Goal: Information Seeking & Learning: Learn about a topic

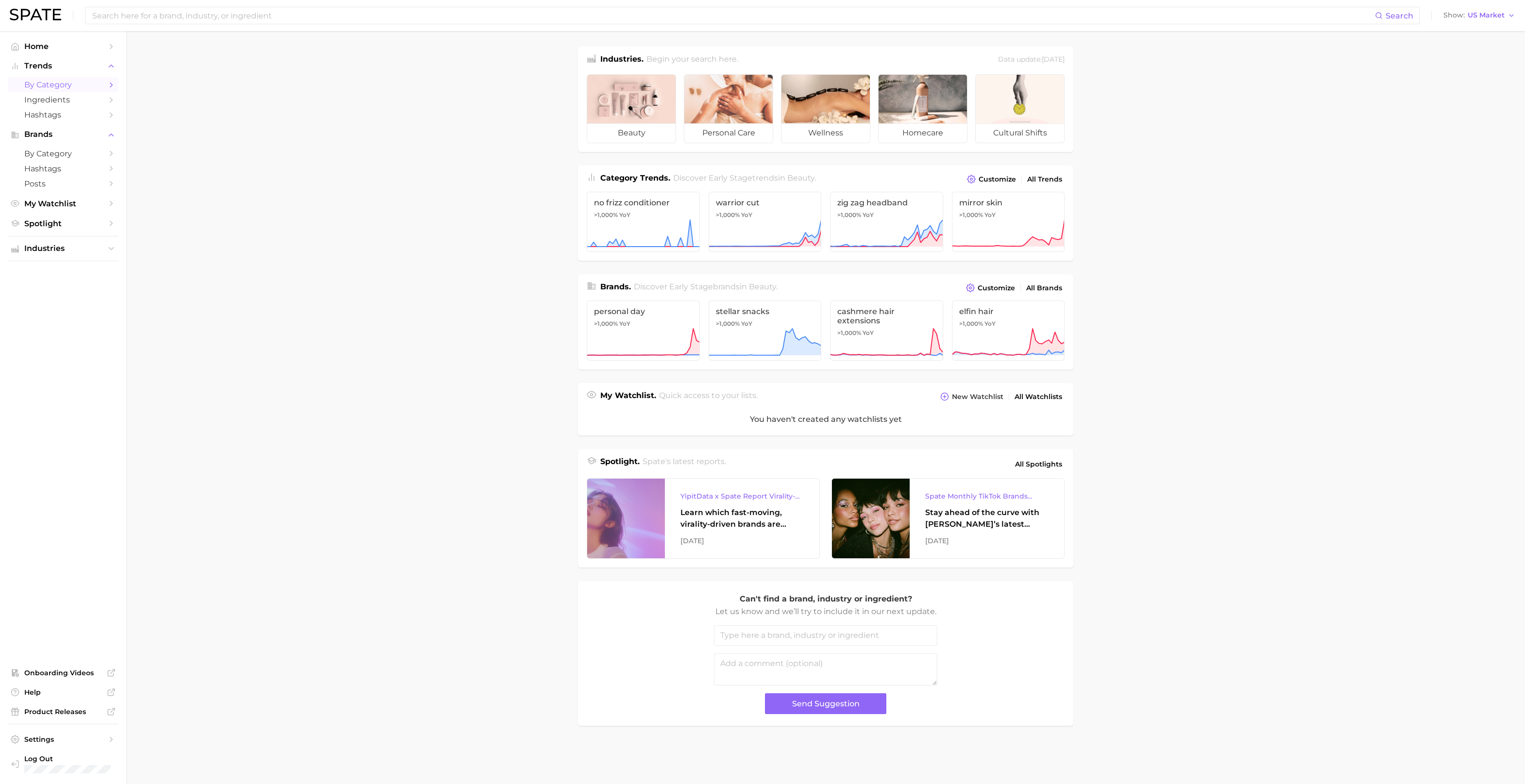
click at [62, 80] on link "by Category" at bounding box center [63, 84] width 111 height 15
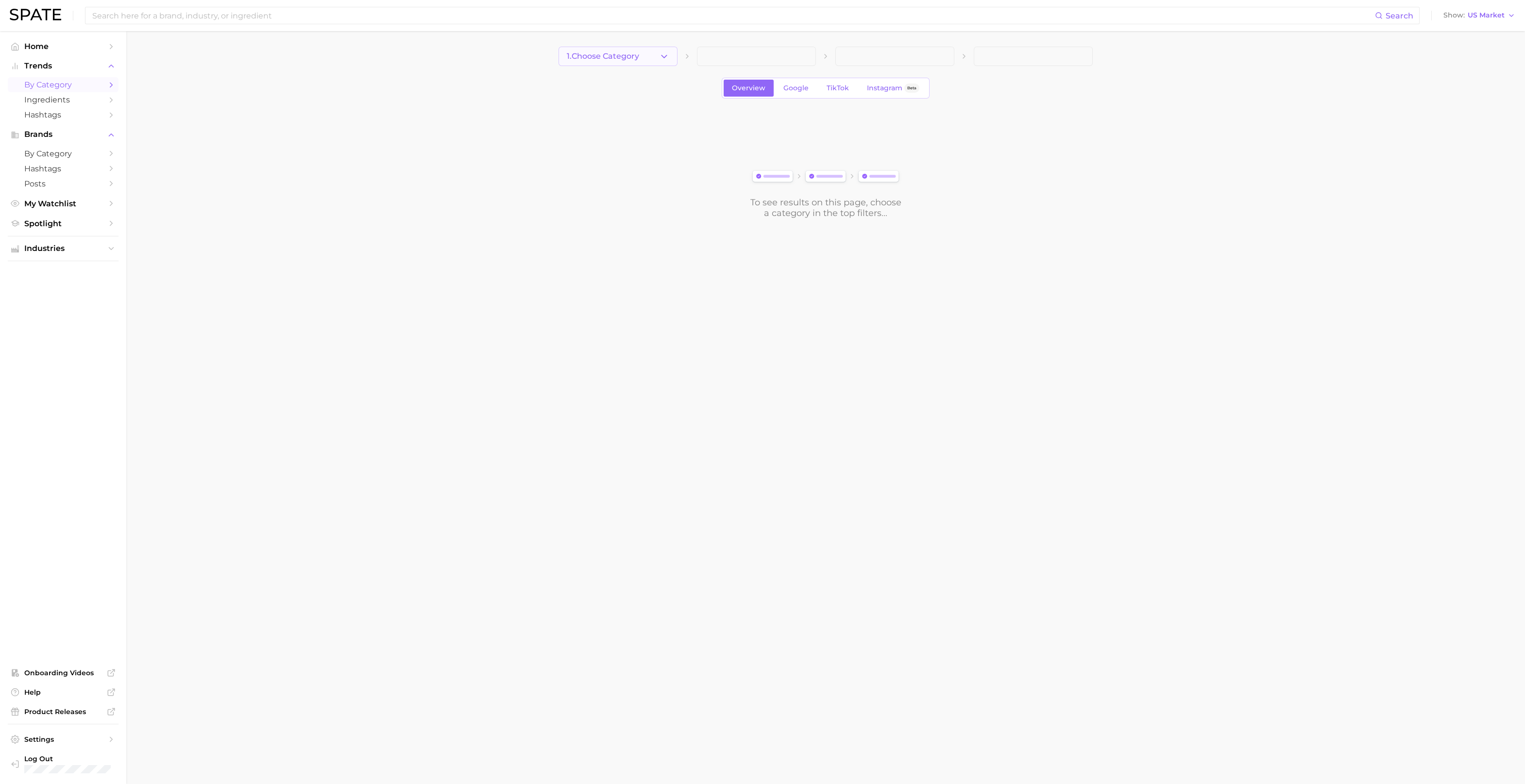
click at [665, 58] on icon "button" at bounding box center [664, 56] width 10 height 10
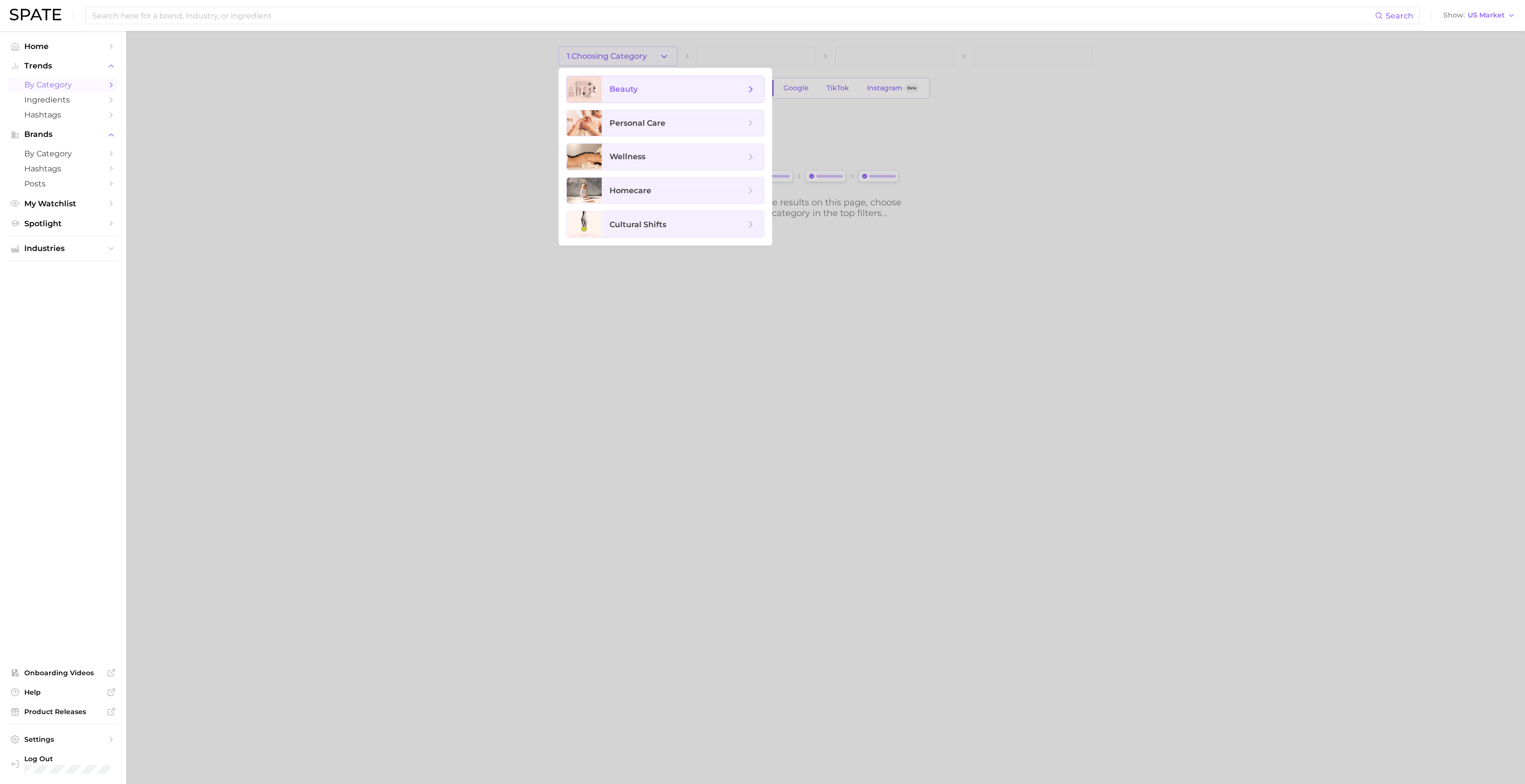
click at [645, 88] on span "beauty" at bounding box center [678, 89] width 136 height 11
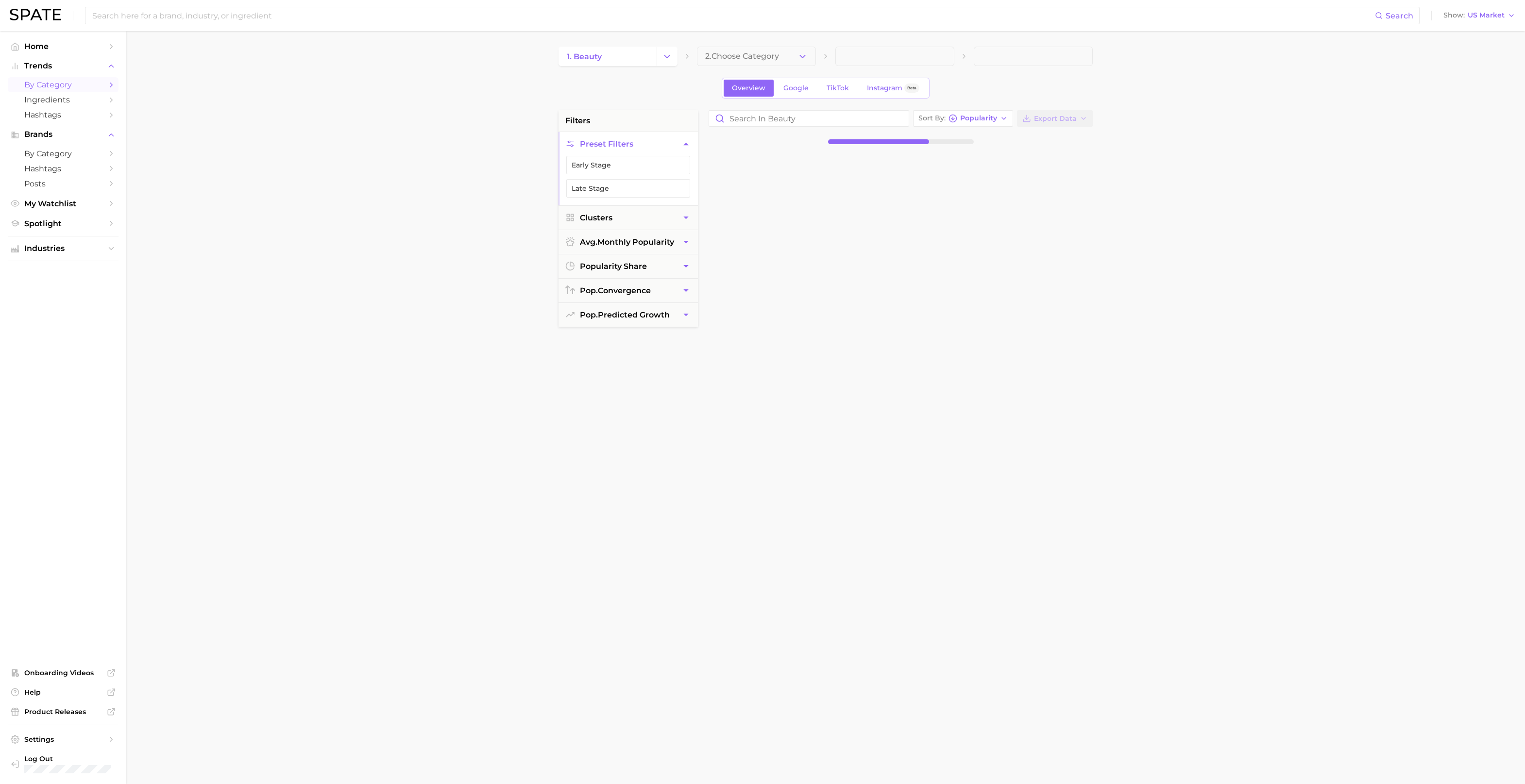
click at [805, 61] on button "2. Choose Category" at bounding box center [756, 56] width 119 height 20
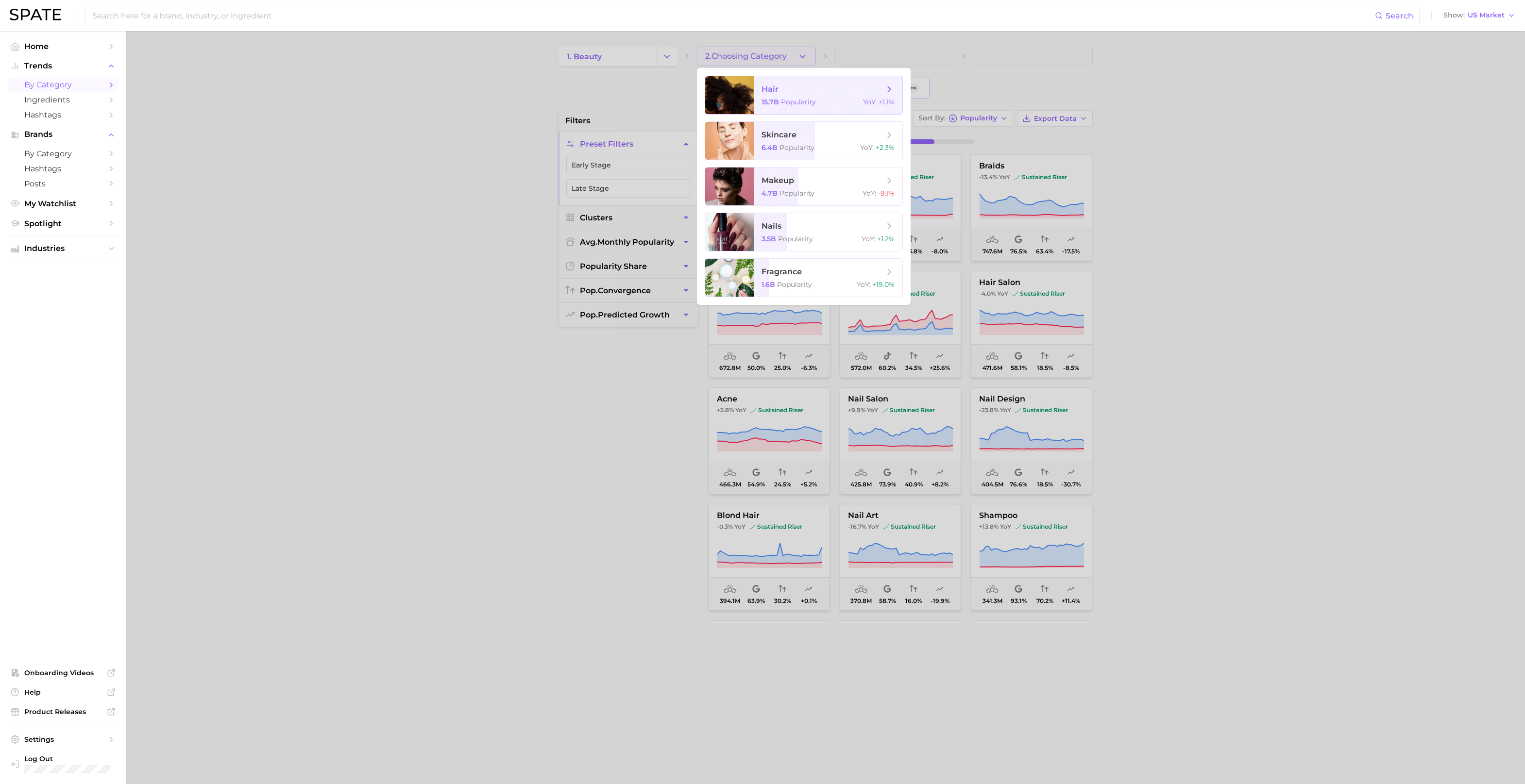
click at [806, 90] on span "hair" at bounding box center [822, 89] width 123 height 11
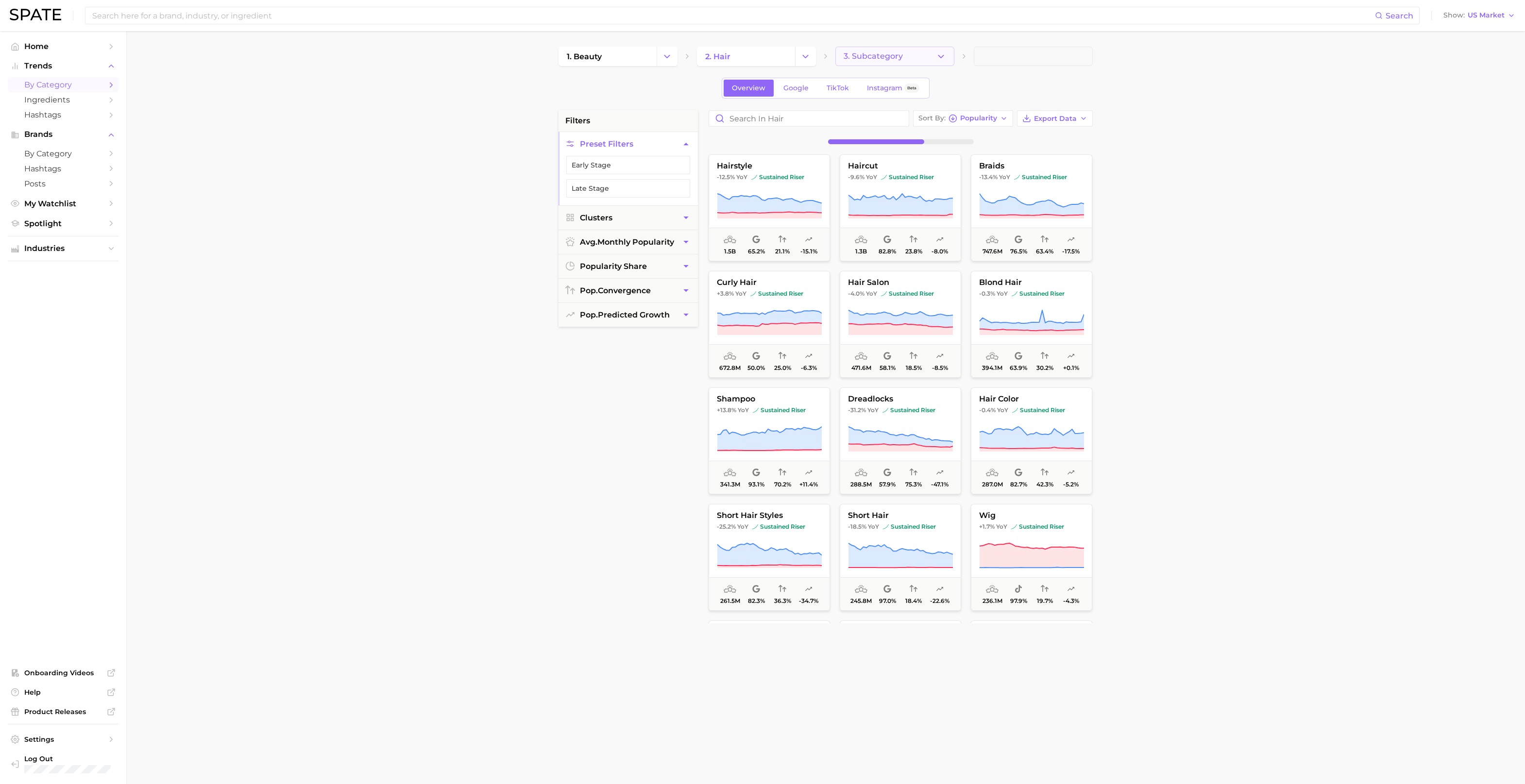
click at [935, 58] on button "3. Subcategory" at bounding box center [895, 56] width 119 height 20
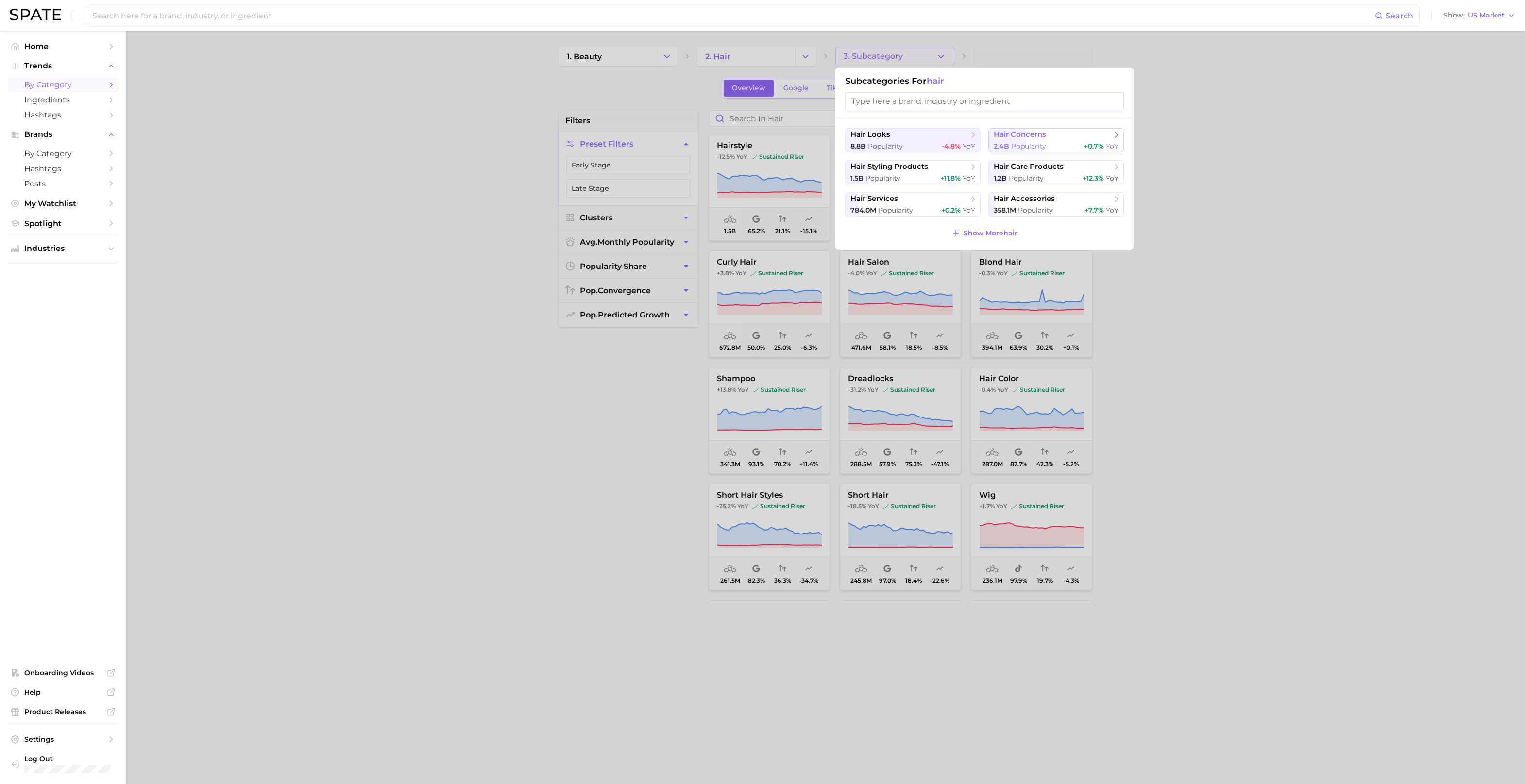
click at [1003, 135] on span "hair concerns" at bounding box center [1020, 135] width 53 height 9
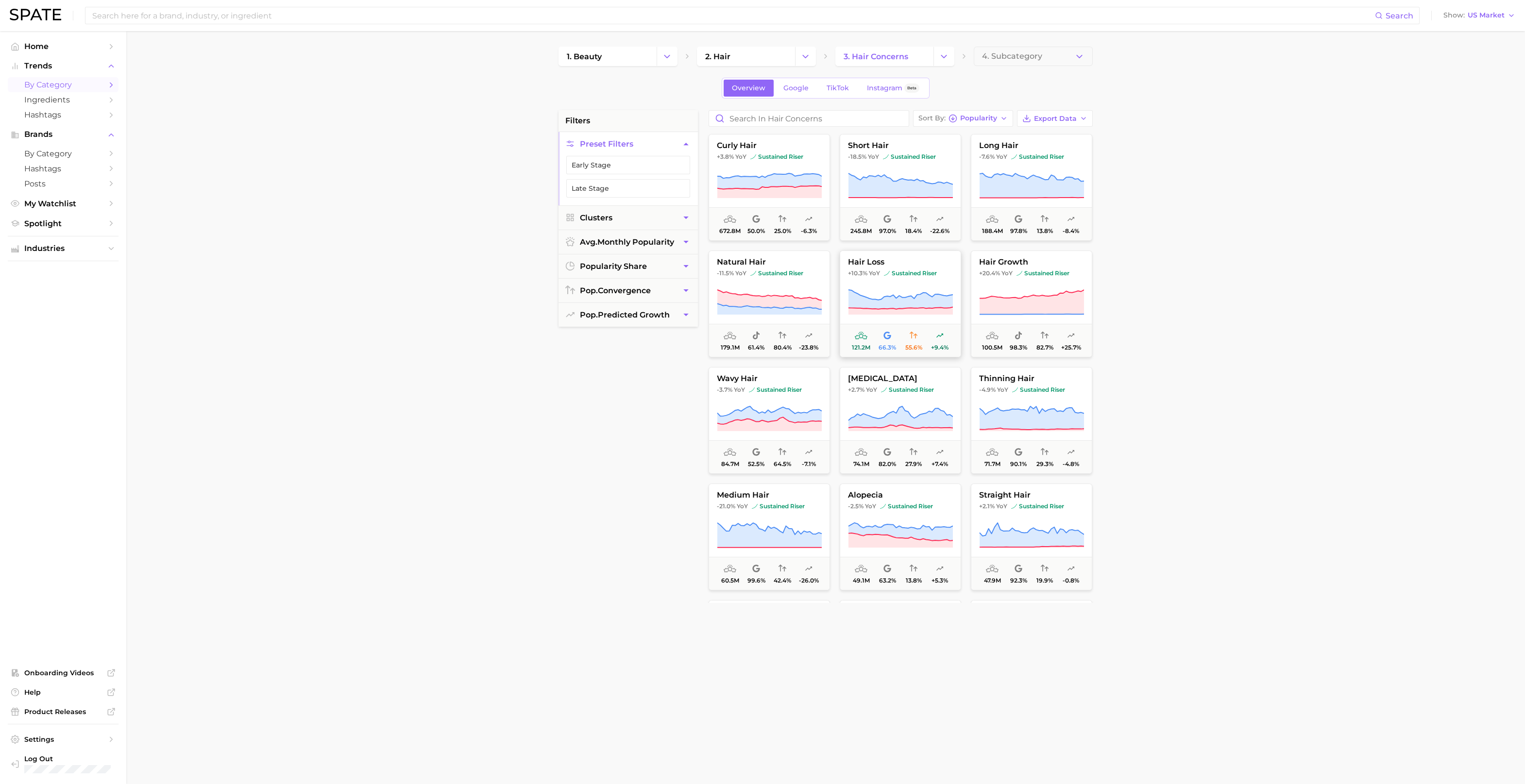
click at [924, 258] on span "hair loss" at bounding box center [900, 262] width 120 height 9
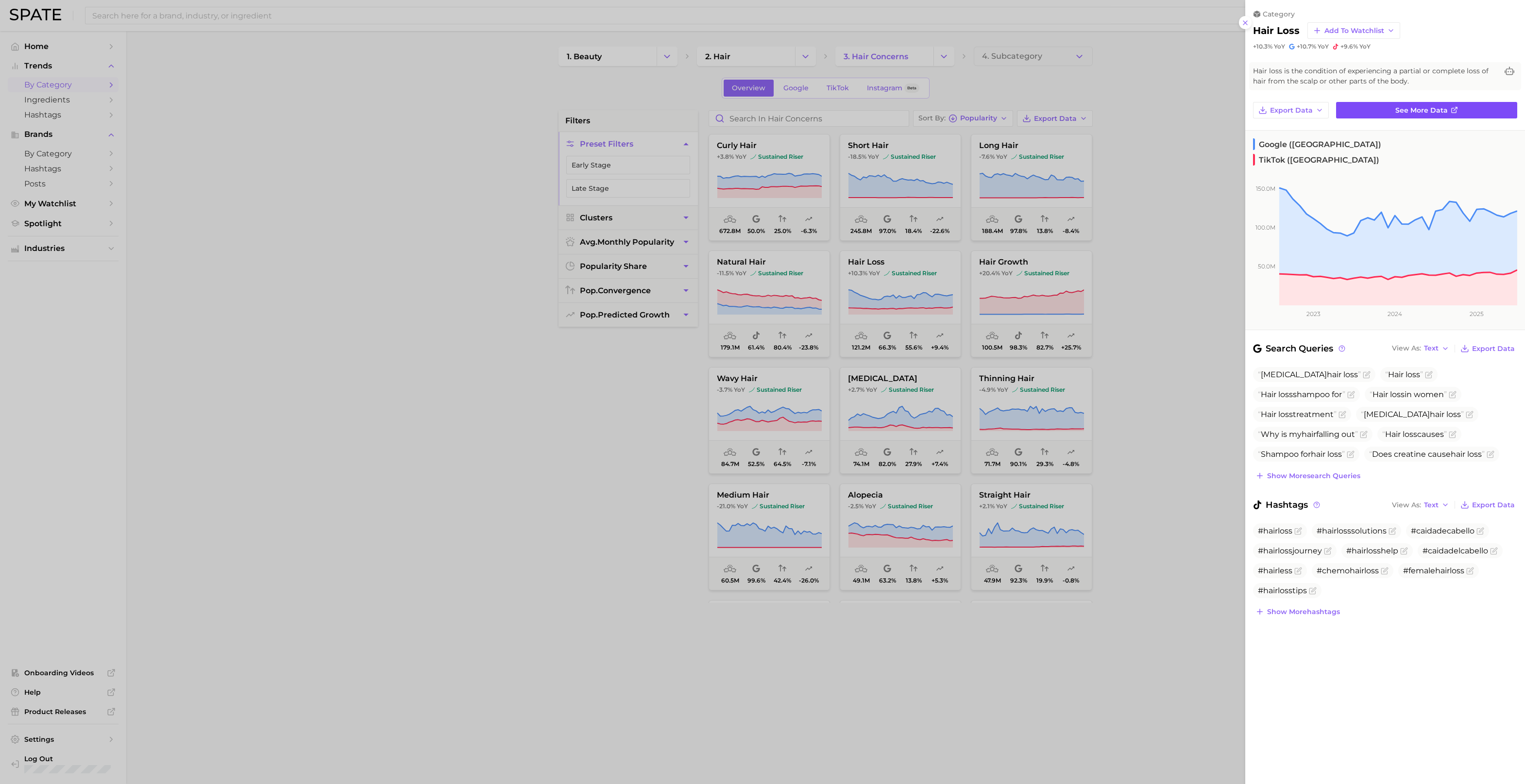
click at [1414, 109] on span "See more data" at bounding box center [1421, 111] width 53 height 8
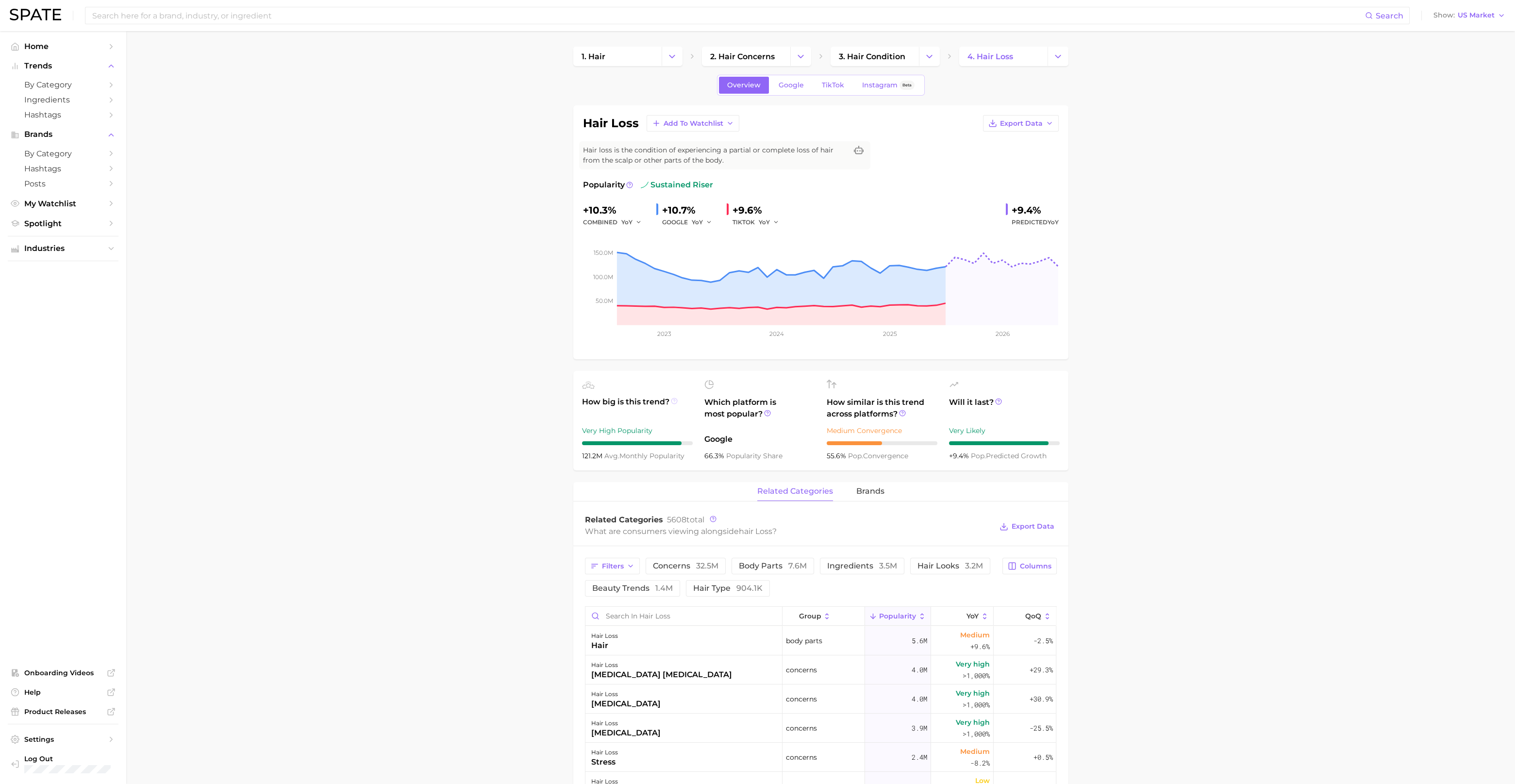
click at [673, 403] on circle at bounding box center [675, 401] width 6 height 6
click at [605, 456] on abbr "avg." at bounding box center [611, 456] width 15 height 9
click at [797, 90] on link "Google" at bounding box center [791, 85] width 42 height 17
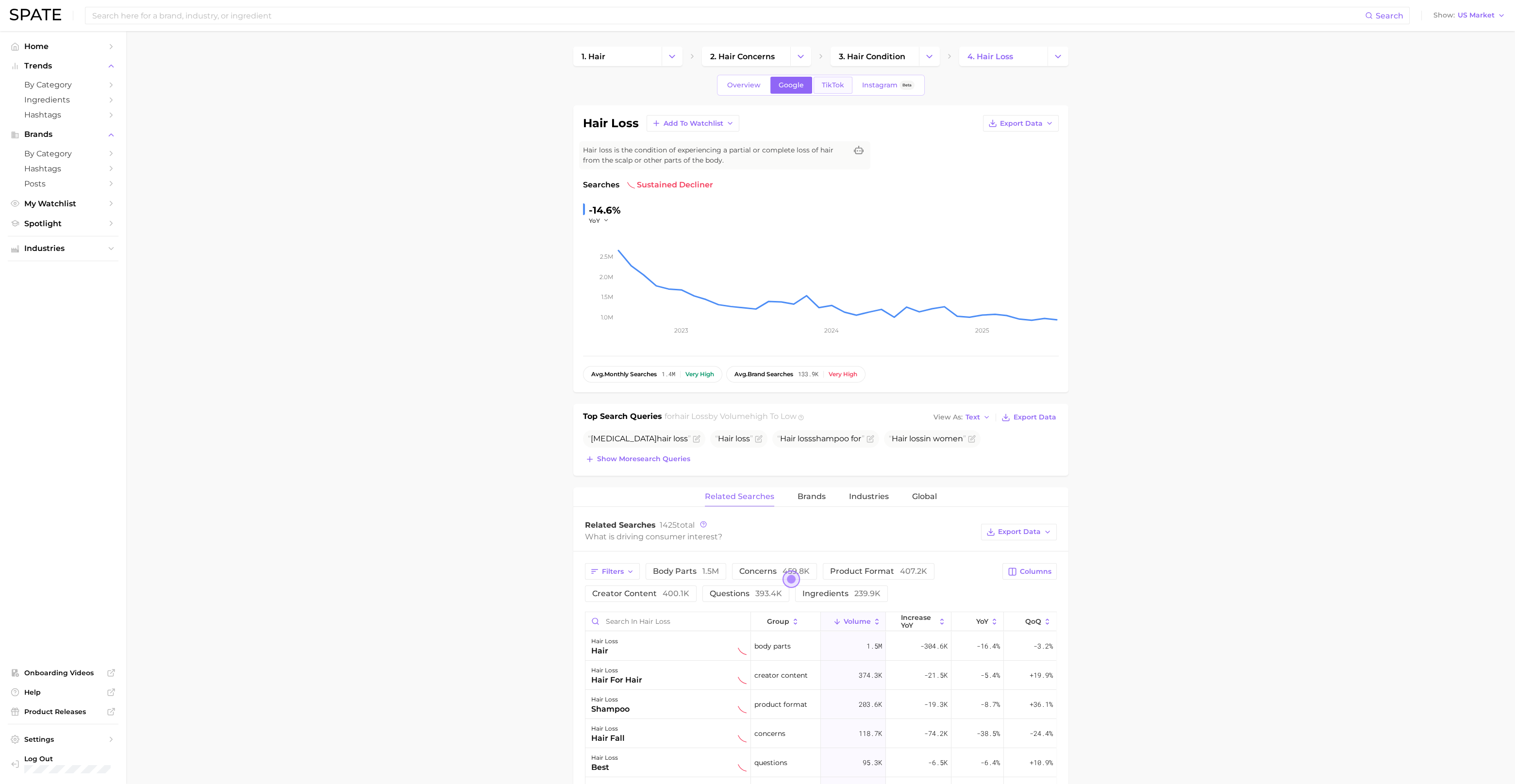
click at [833, 88] on span "TikTok" at bounding box center [833, 85] width 22 height 8
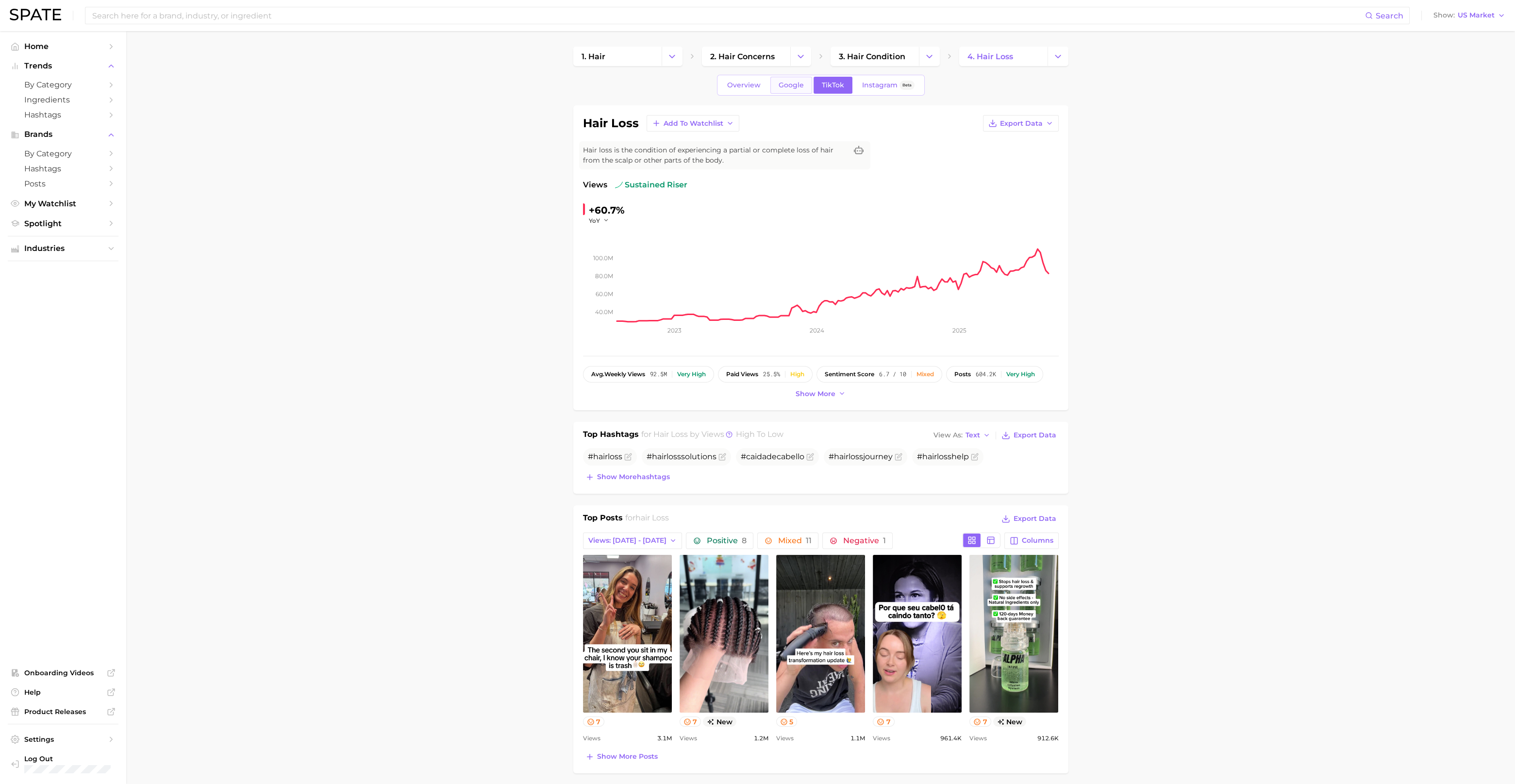
click at [789, 83] on span "Google" at bounding box center [791, 85] width 25 height 8
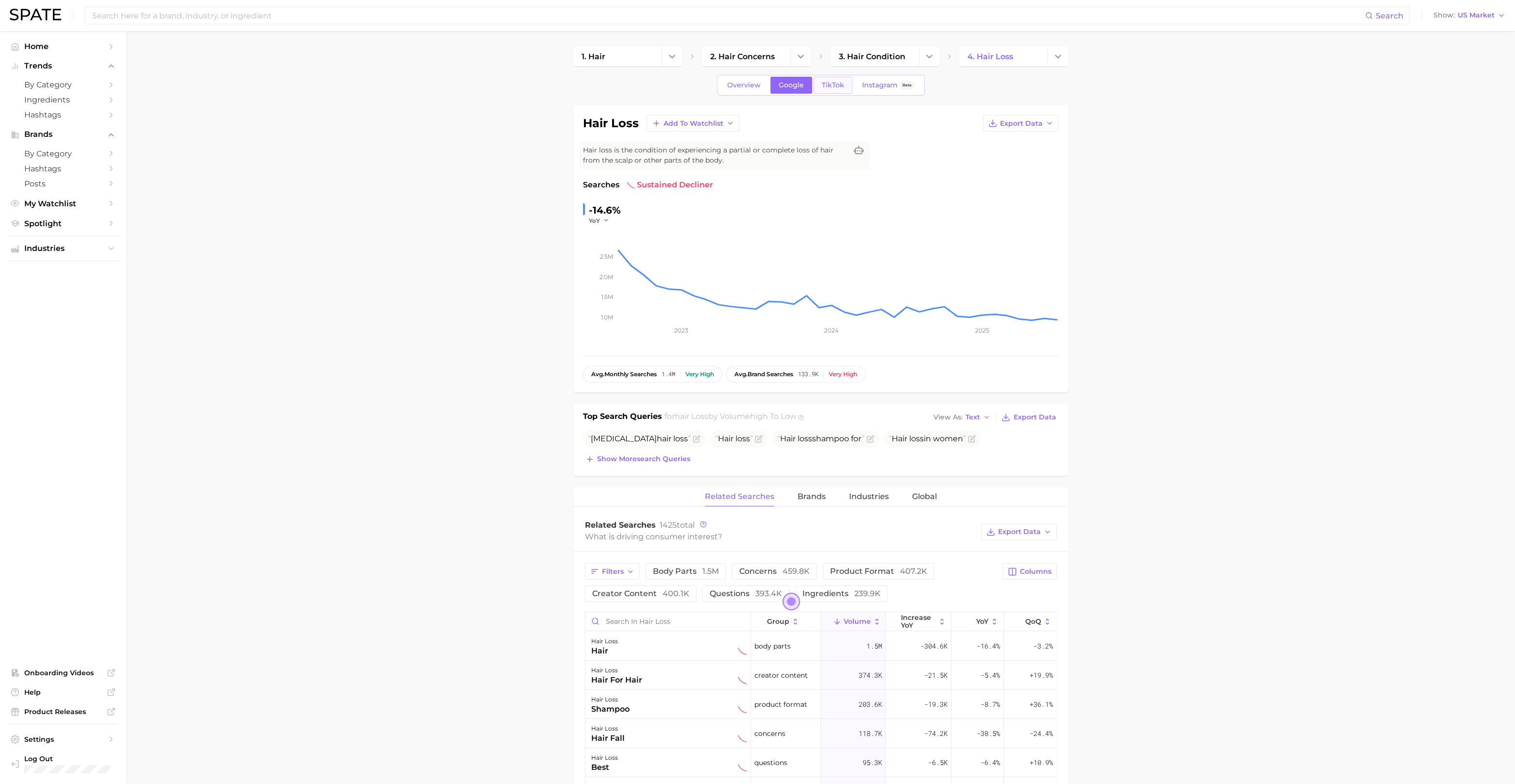
click at [833, 85] on span "TikTok" at bounding box center [833, 85] width 22 height 8
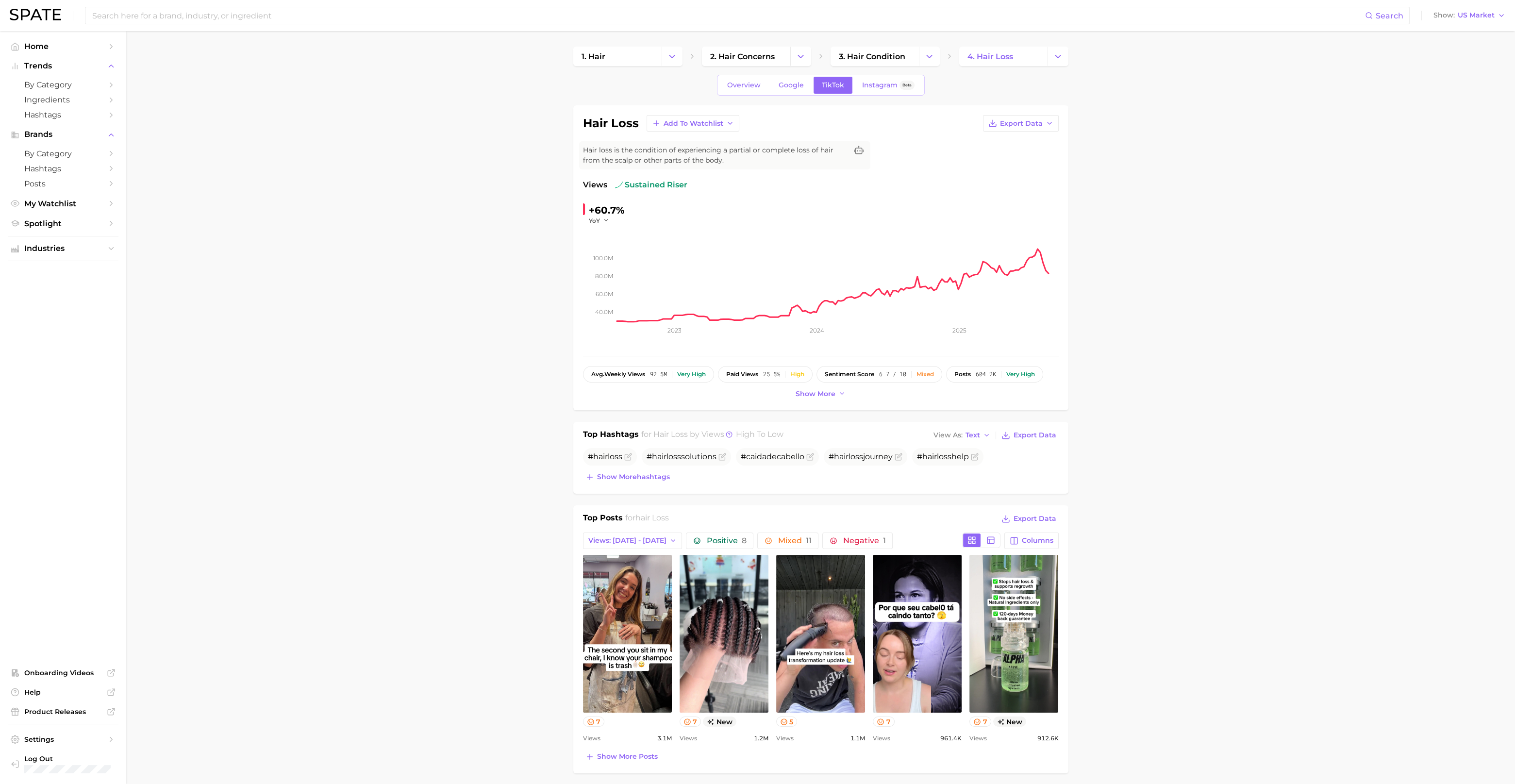
scroll to position [182, 0]
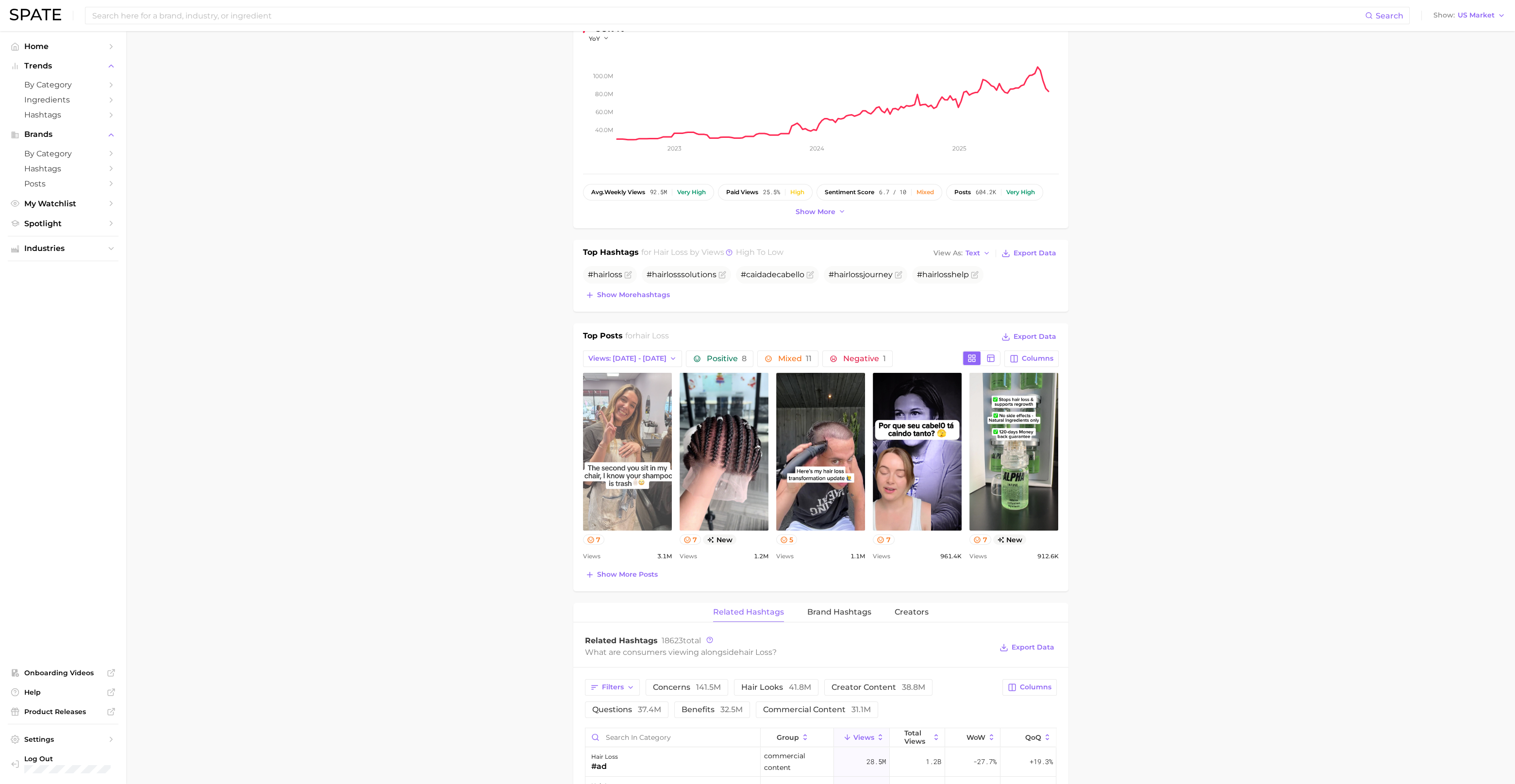
click at [650, 412] on link "view post on TikTok" at bounding box center [627, 451] width 89 height 158
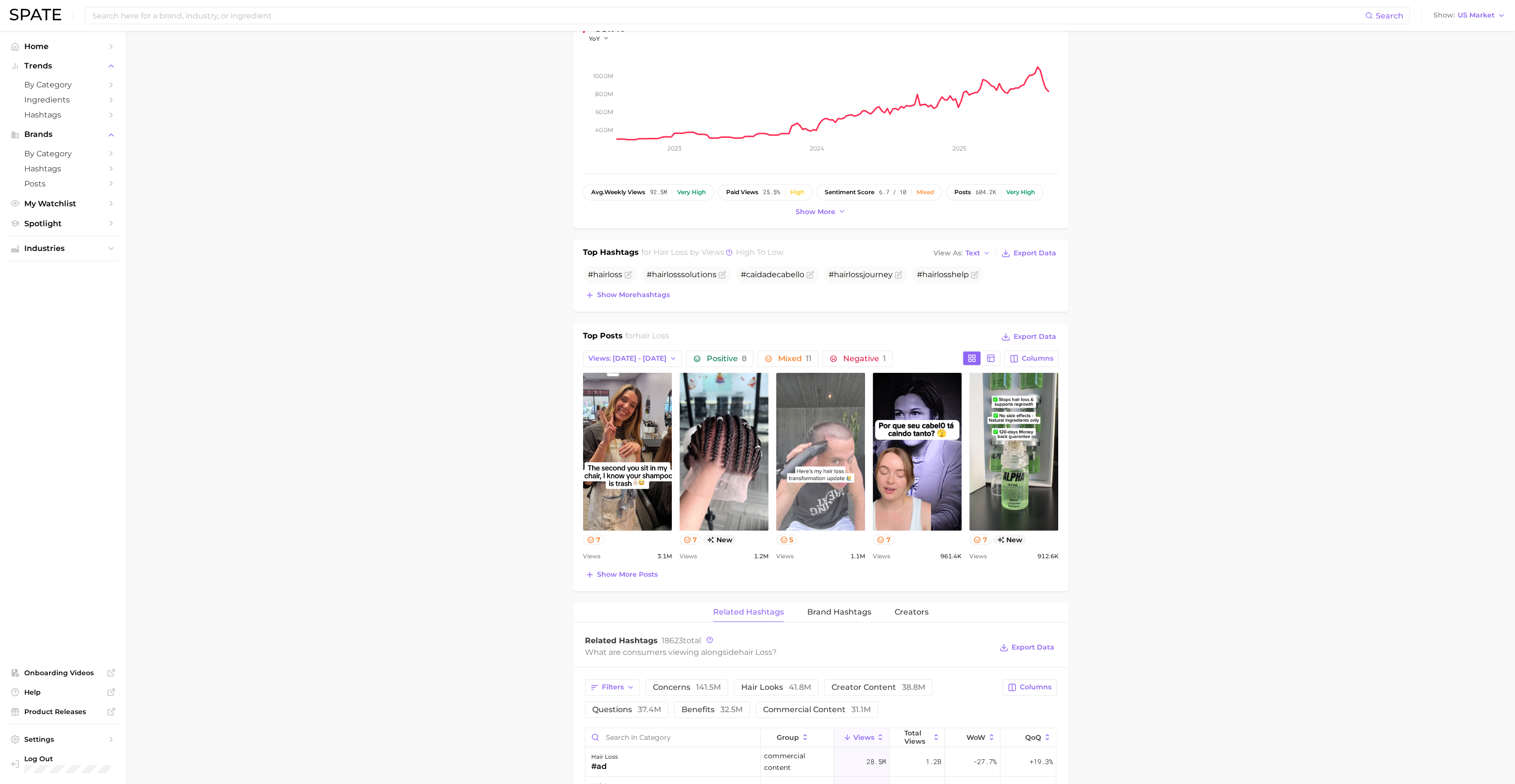
click at [791, 439] on link "view post on TikTok" at bounding box center [821, 451] width 89 height 158
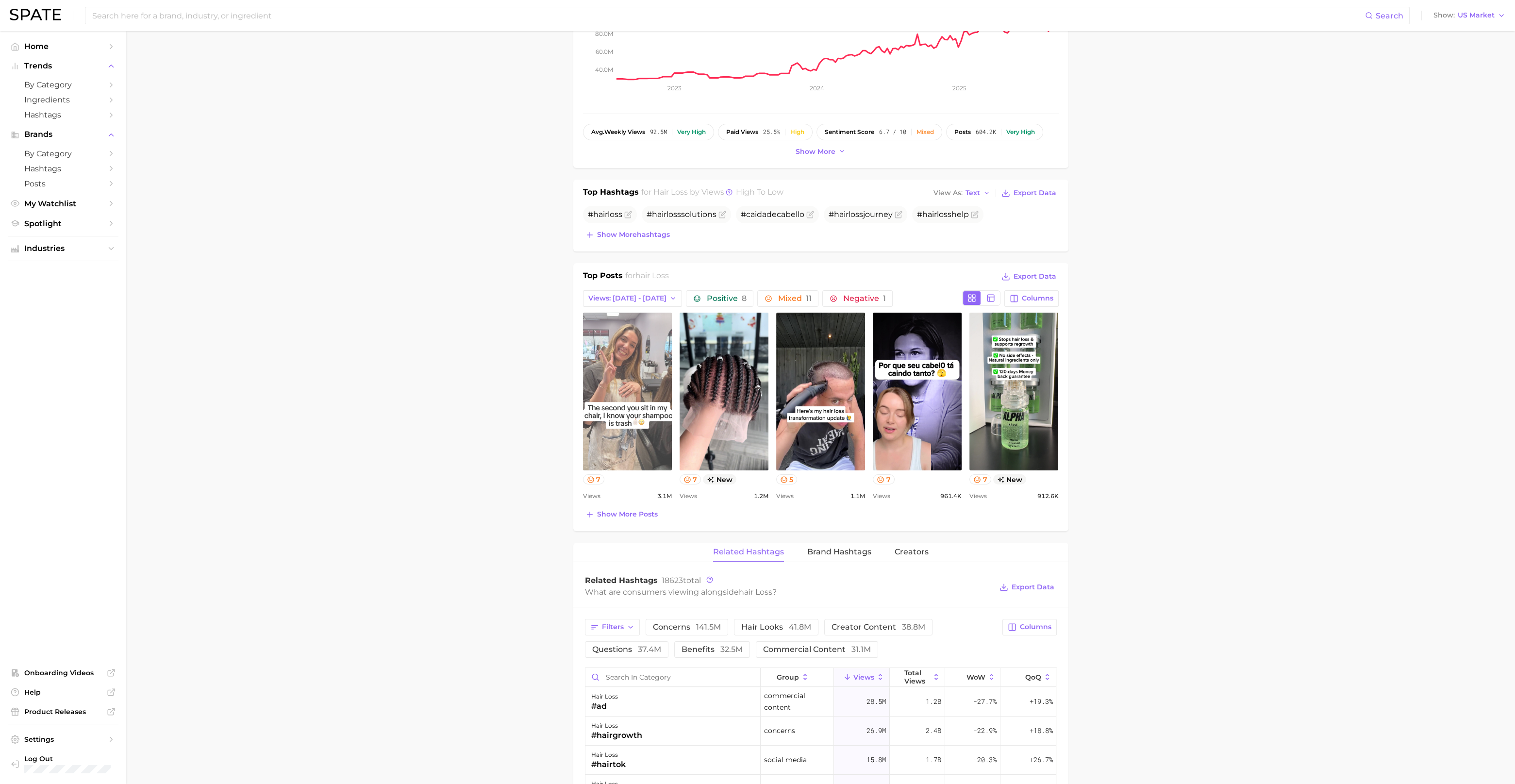
scroll to position [304, 0]
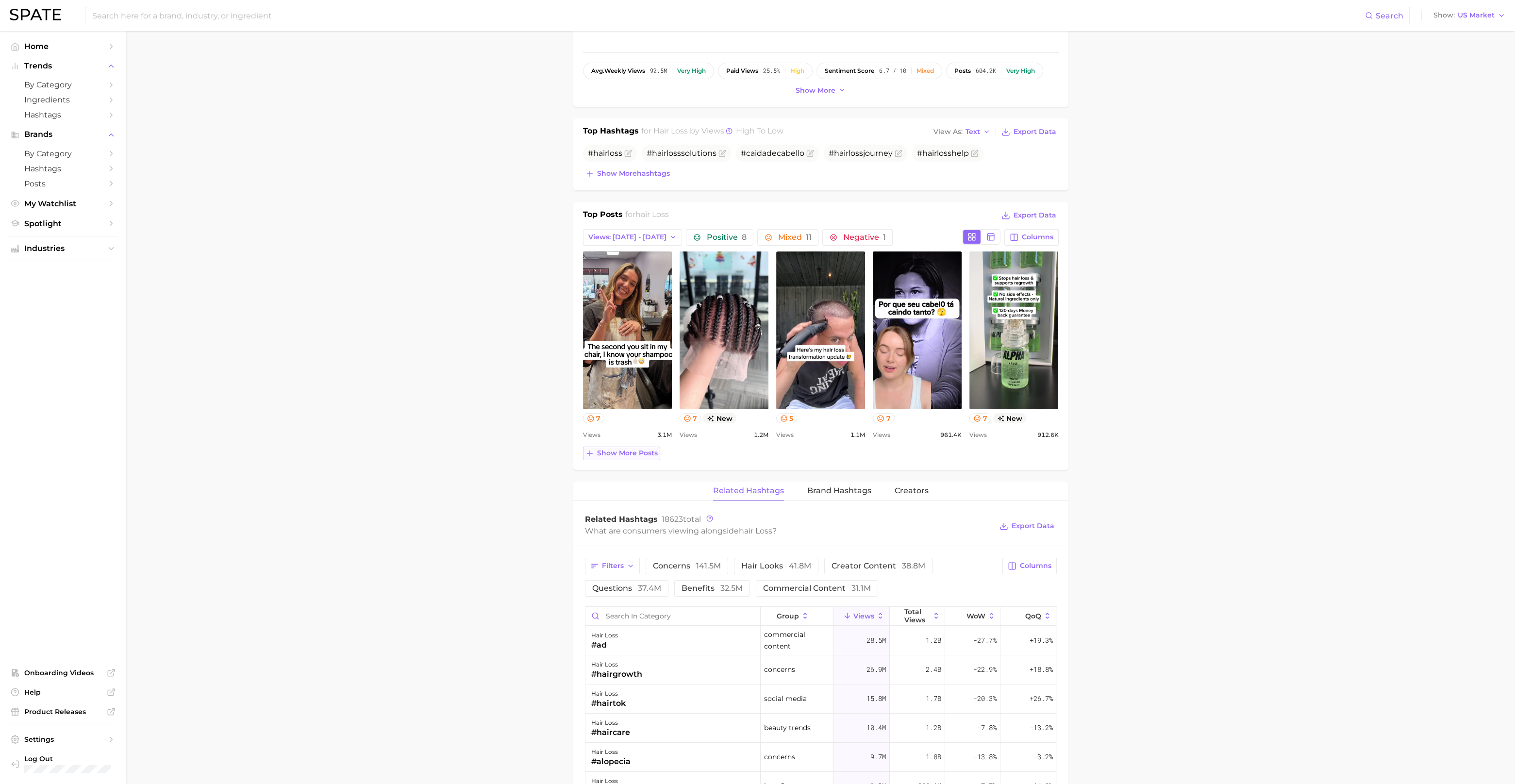
click at [642, 449] on span "Show more posts" at bounding box center [627, 453] width 61 height 8
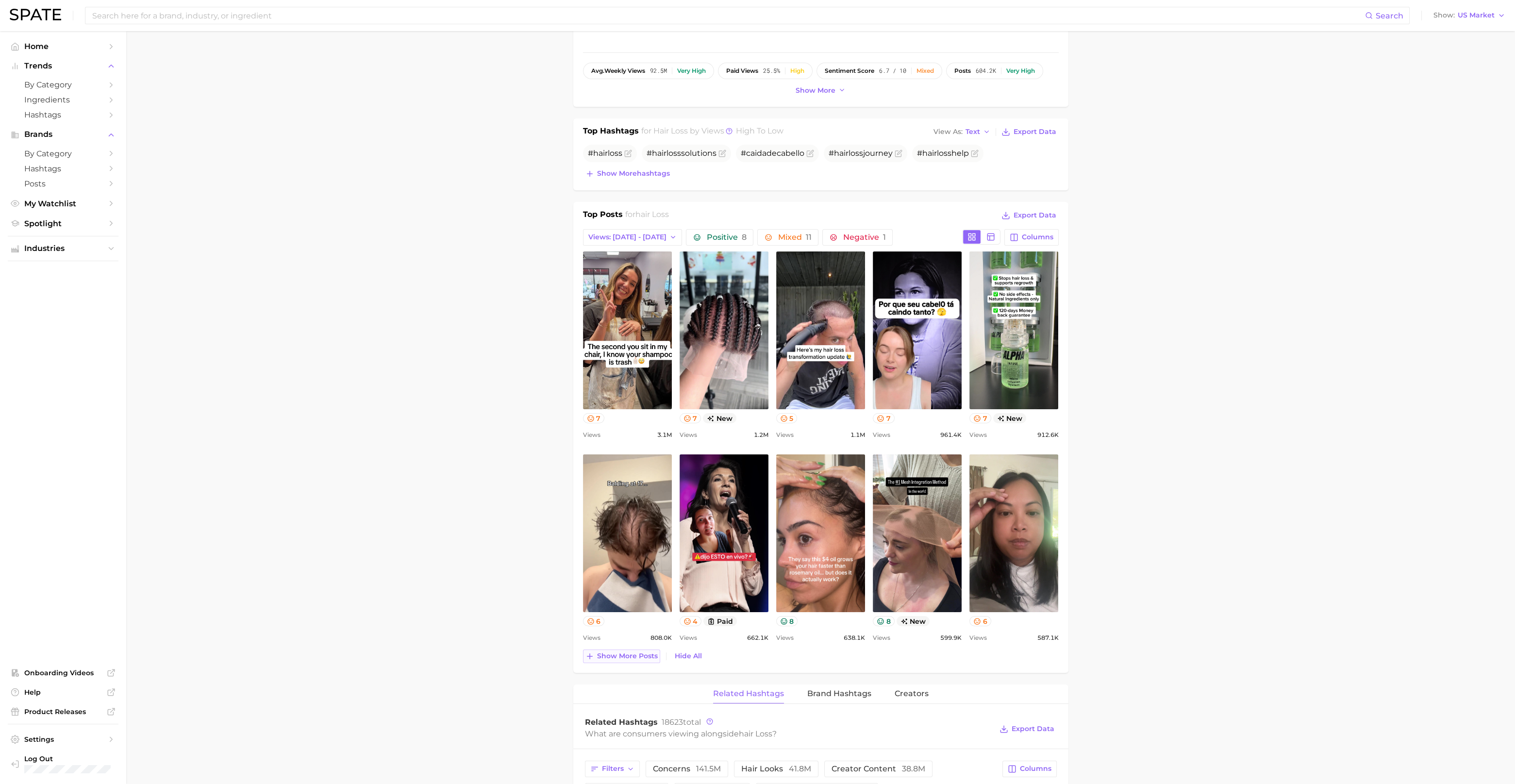
scroll to position [0, 0]
click at [818, 512] on link "view post on TikTok" at bounding box center [821, 533] width 89 height 158
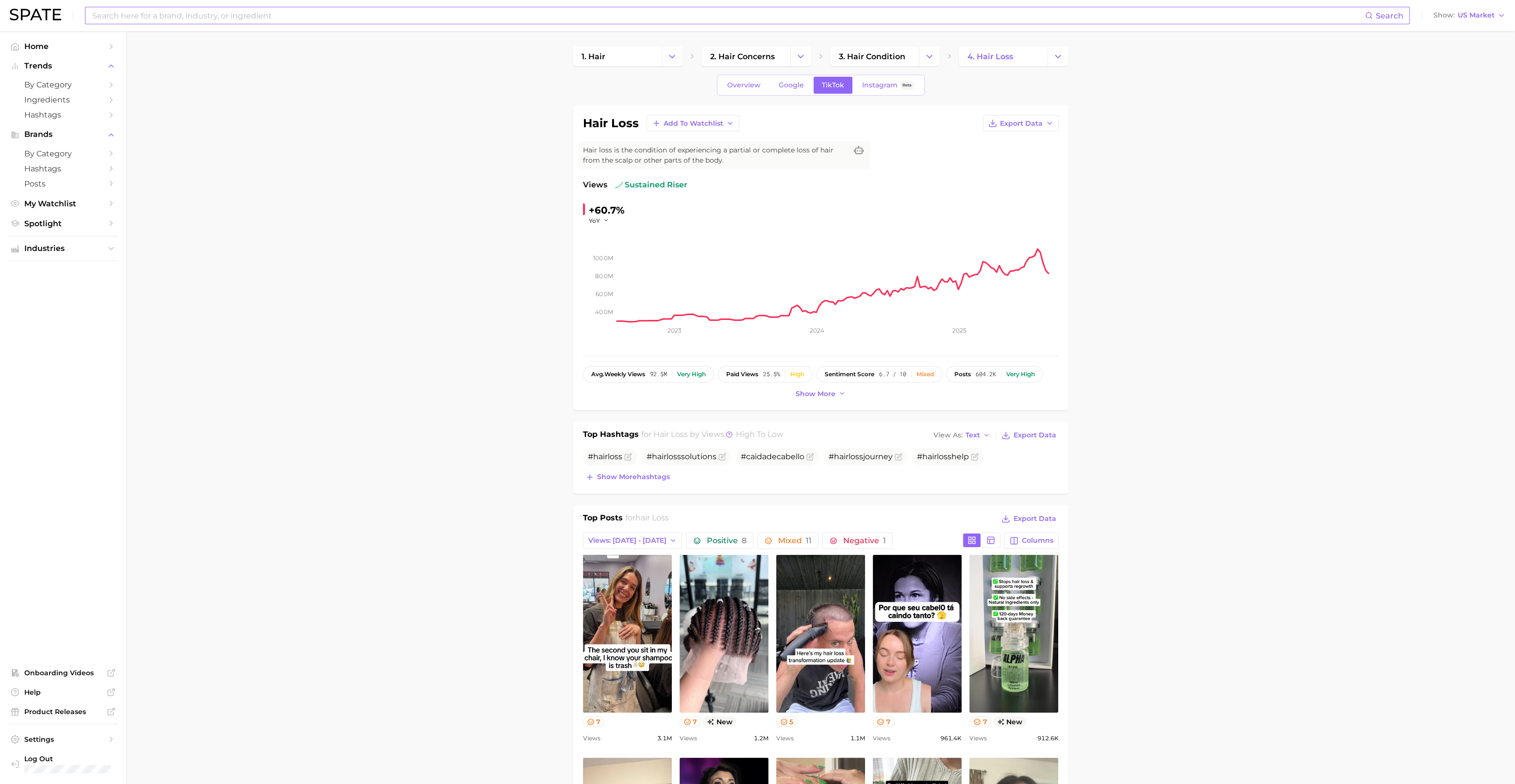
click at [177, 20] on input at bounding box center [728, 15] width 1274 height 17
click at [117, 53] on link "scalp health" at bounding box center [117, 51] width 37 height 7
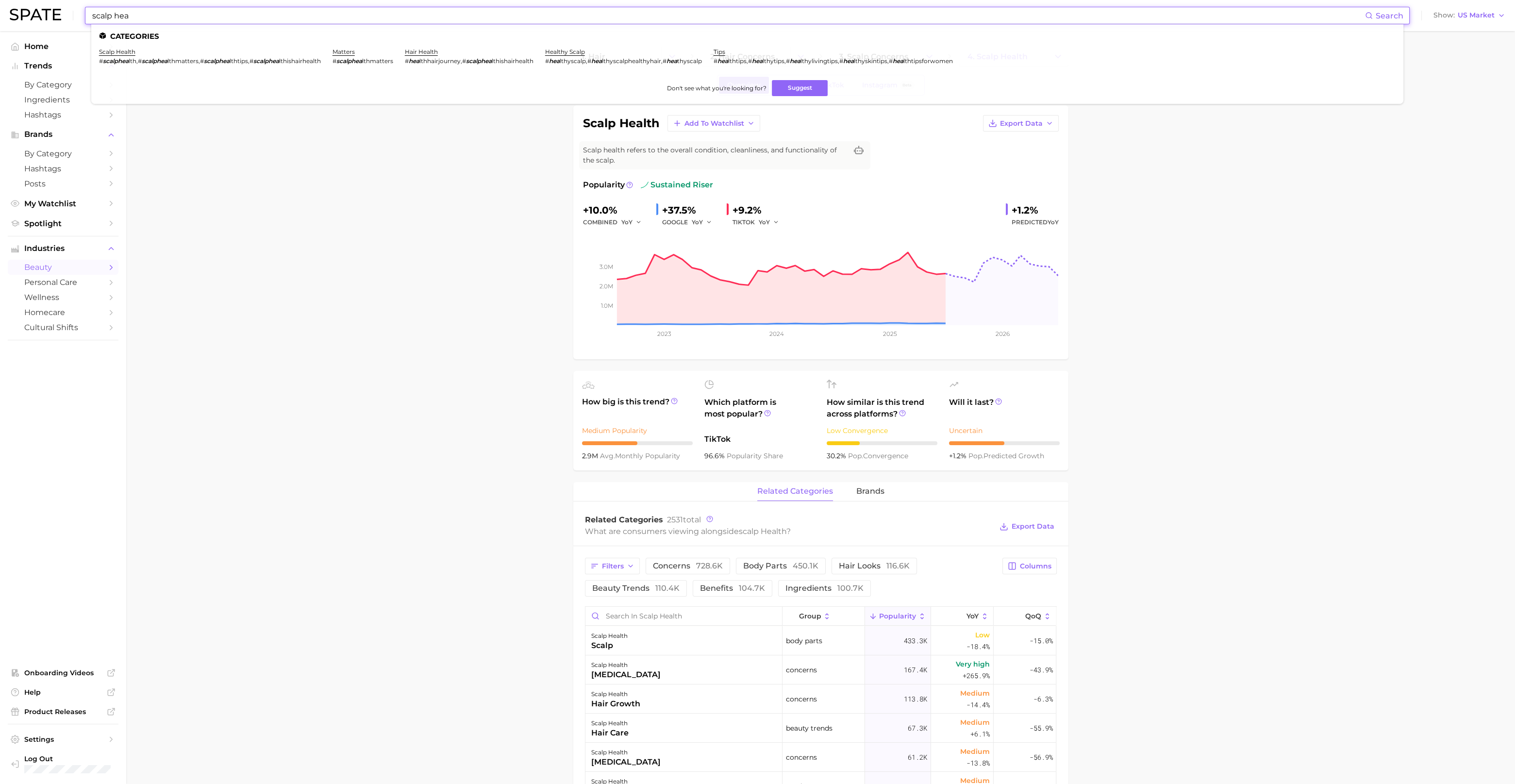
drag, startPoint x: 134, startPoint y: 20, endPoint x: 77, endPoint y: 15, distance: 57.2
click at [77, 15] on div "scalp hea Search Categories scalp health # scalphea lth , # scalphea lthmatters…" at bounding box center [758, 15] width 1496 height 31
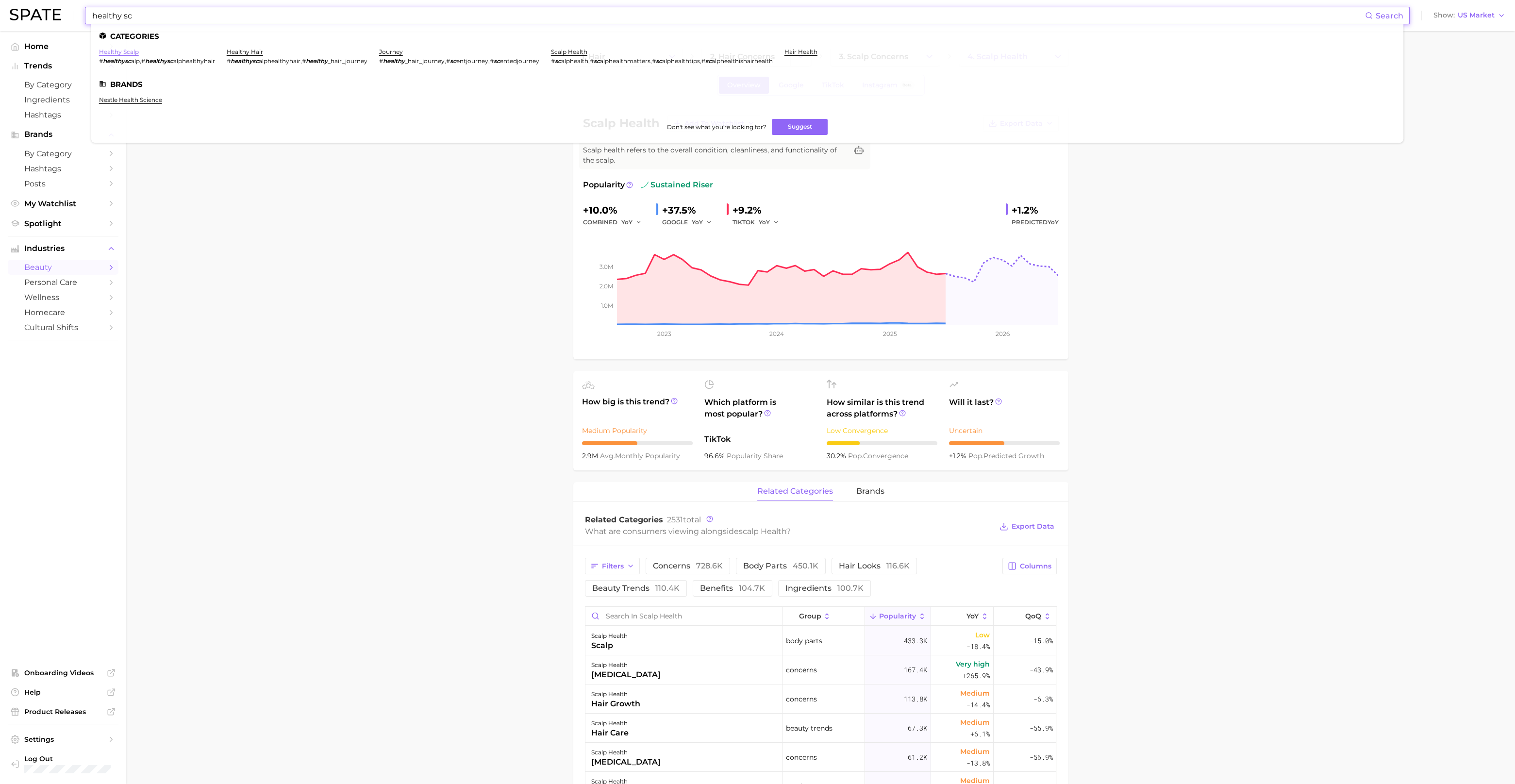
type input "healthy sc"
click at [132, 53] on link "healthy scalp" at bounding box center [118, 51] width 40 height 7
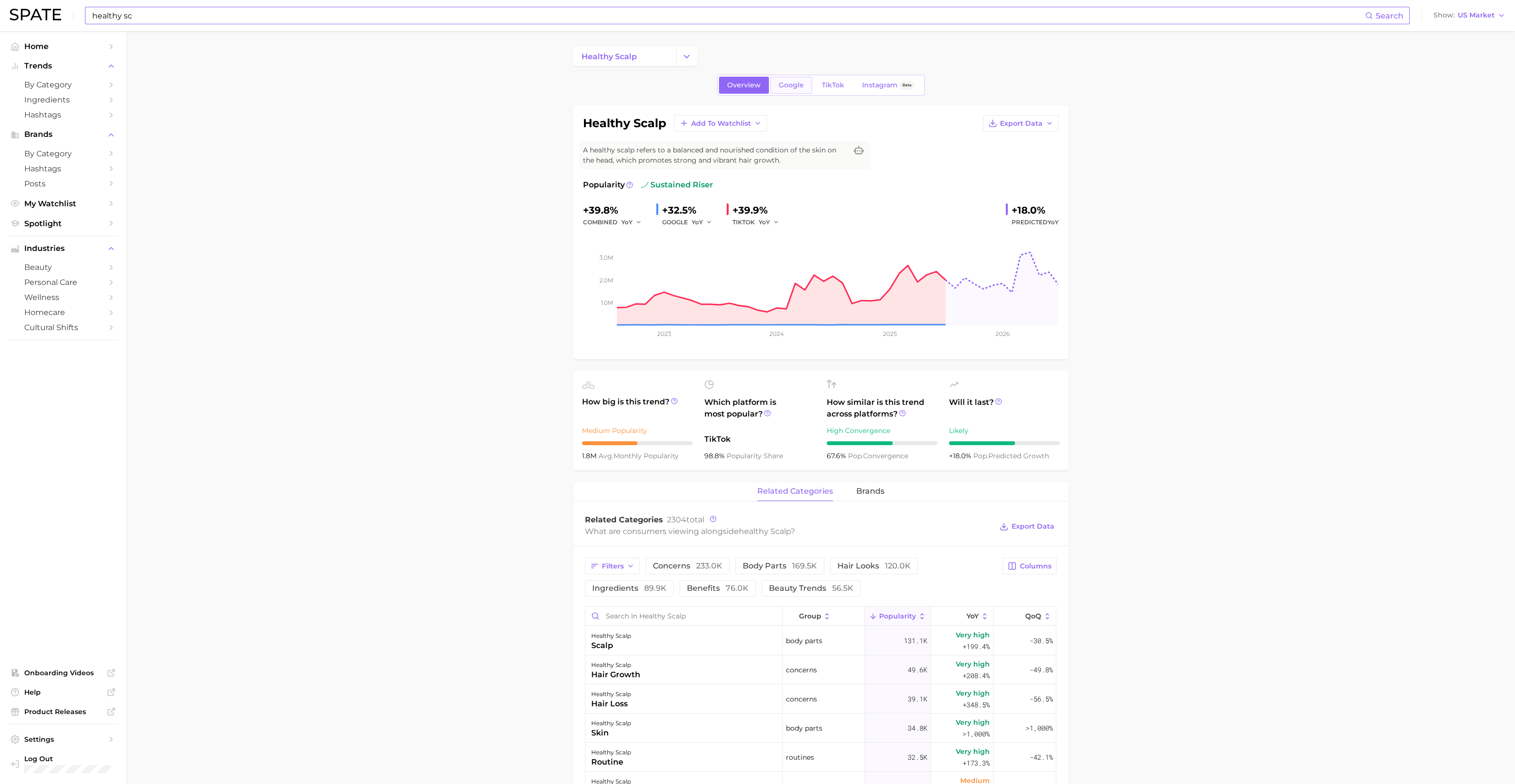
click at [779, 82] on span "Google" at bounding box center [791, 85] width 25 height 8
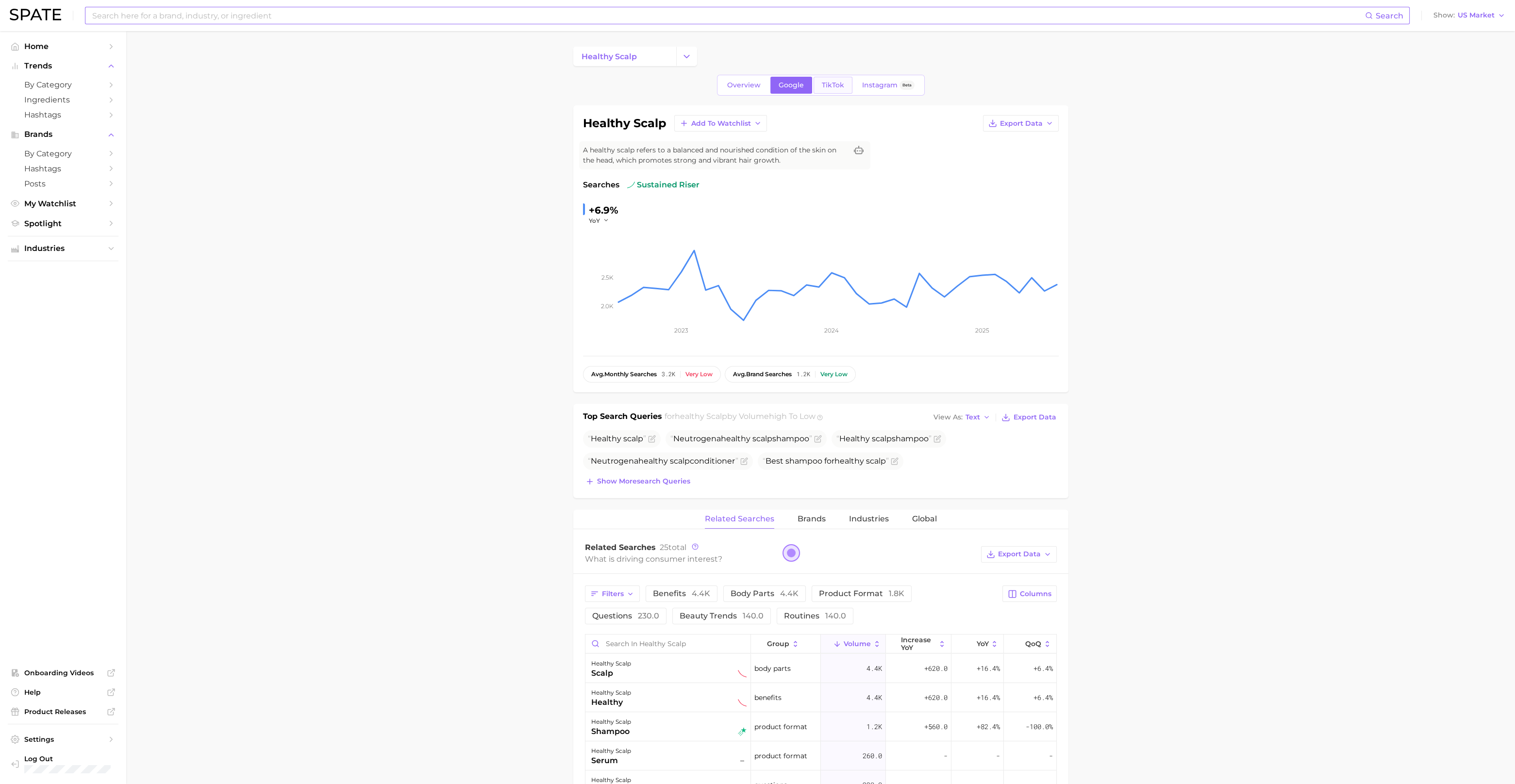
click at [827, 82] on span "TikTok" at bounding box center [833, 85] width 22 height 8
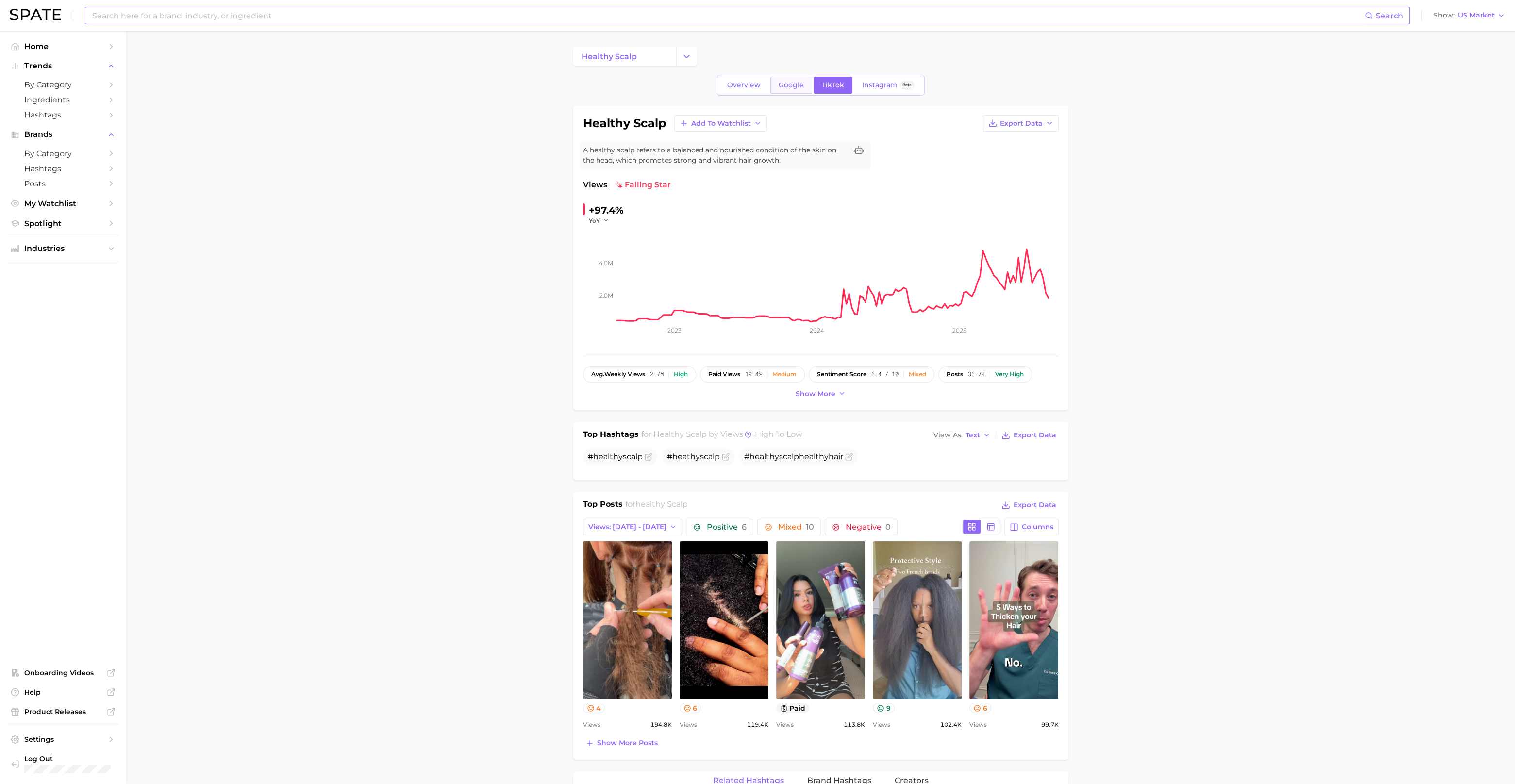
click at [799, 85] on span "Google" at bounding box center [791, 85] width 25 height 8
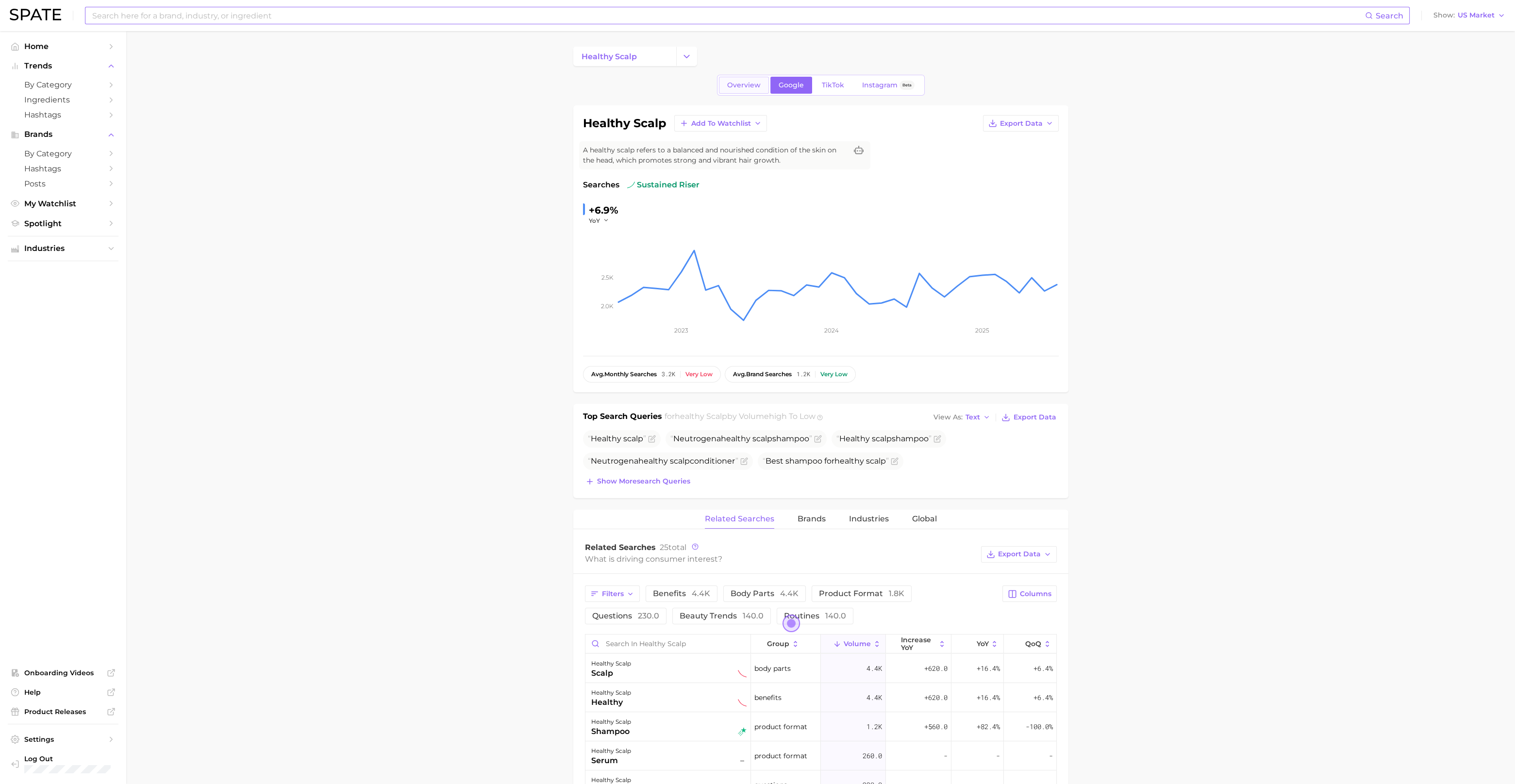
click at [747, 88] on span "Overview" at bounding box center [744, 85] width 34 height 8
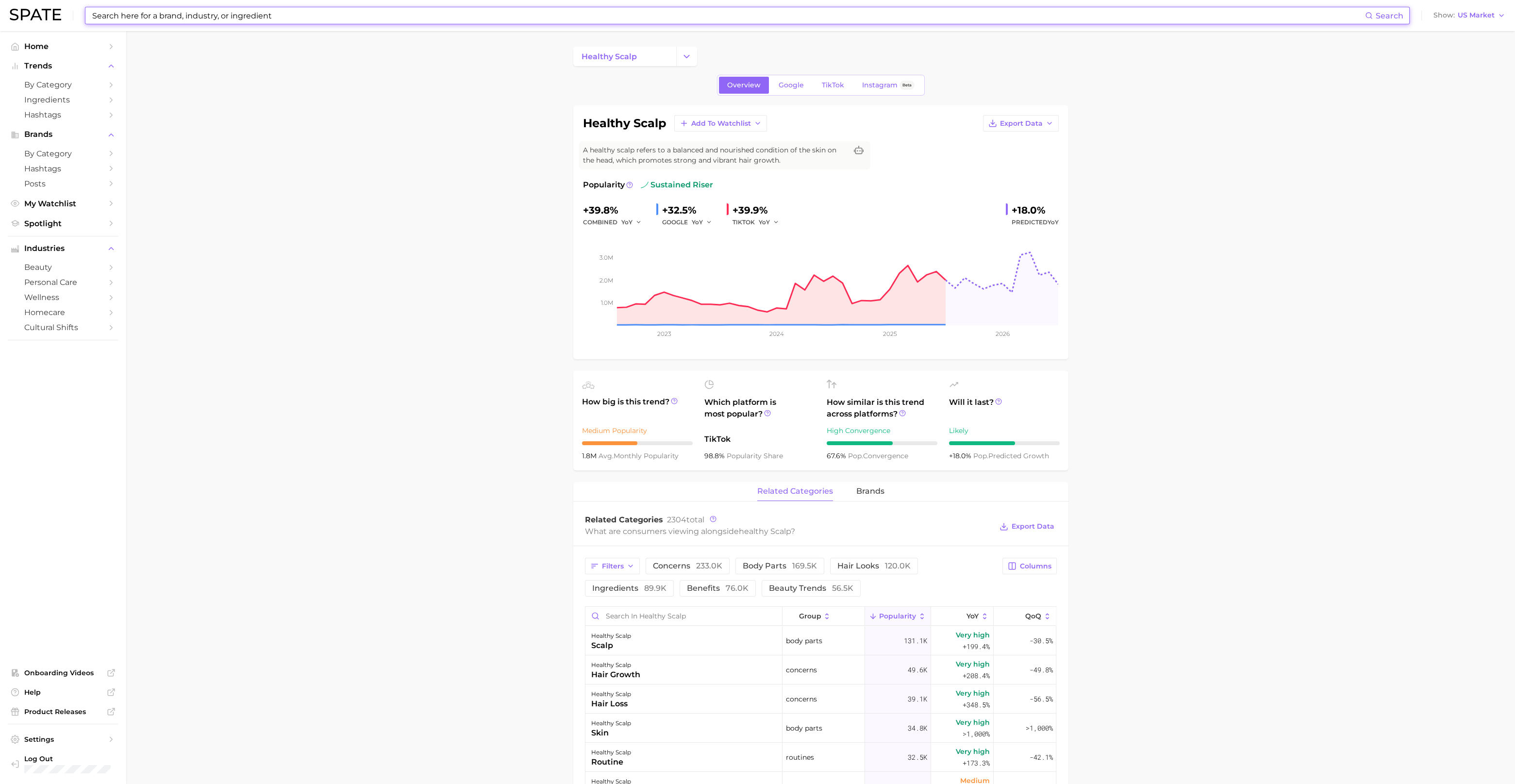
click at [195, 17] on input at bounding box center [728, 15] width 1274 height 17
type input "scalp health"
click at [131, 52] on link "scalp health" at bounding box center [117, 51] width 37 height 7
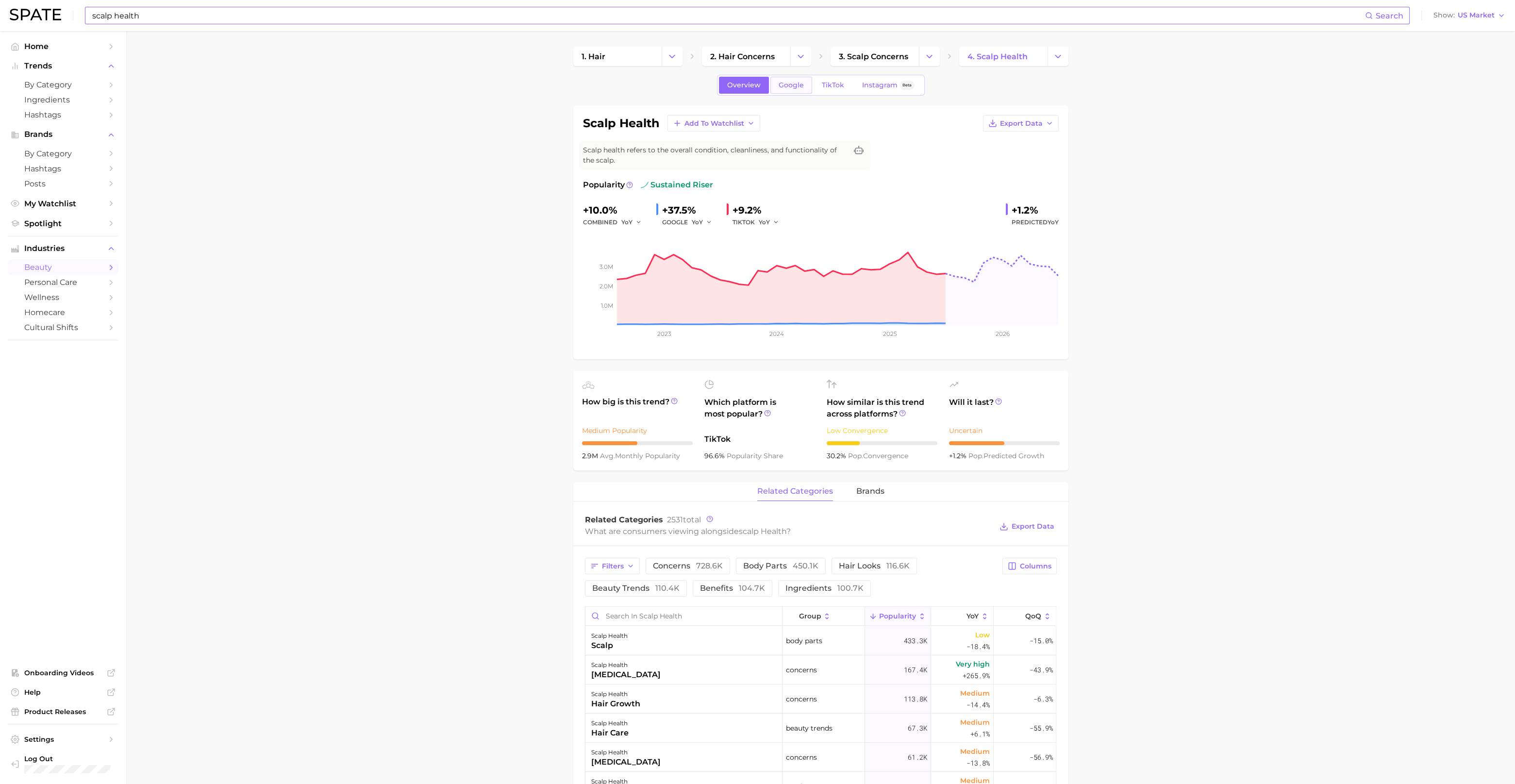
click at [789, 83] on span "Google" at bounding box center [791, 85] width 25 height 8
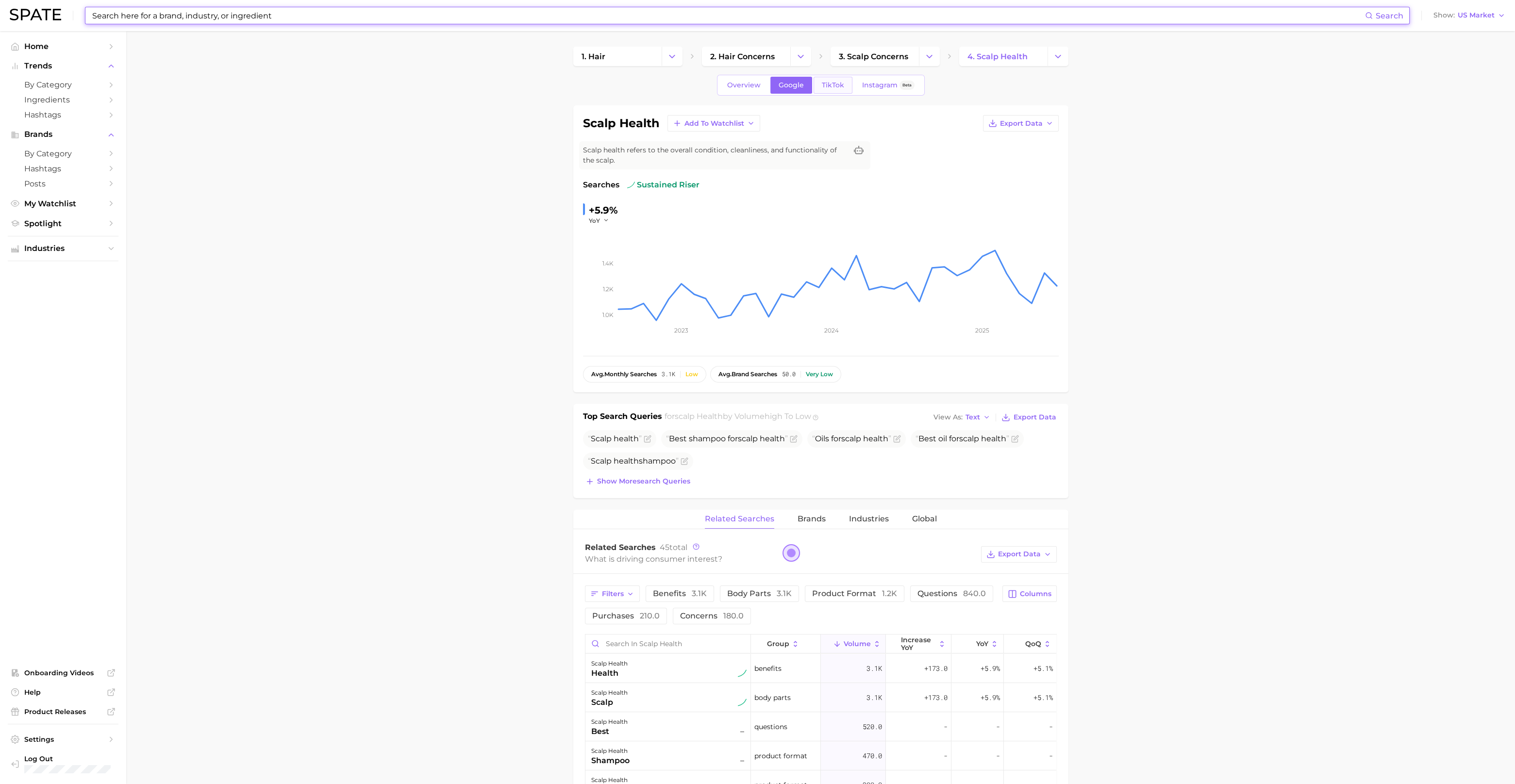
click at [830, 88] on span "TikTok" at bounding box center [833, 85] width 22 height 8
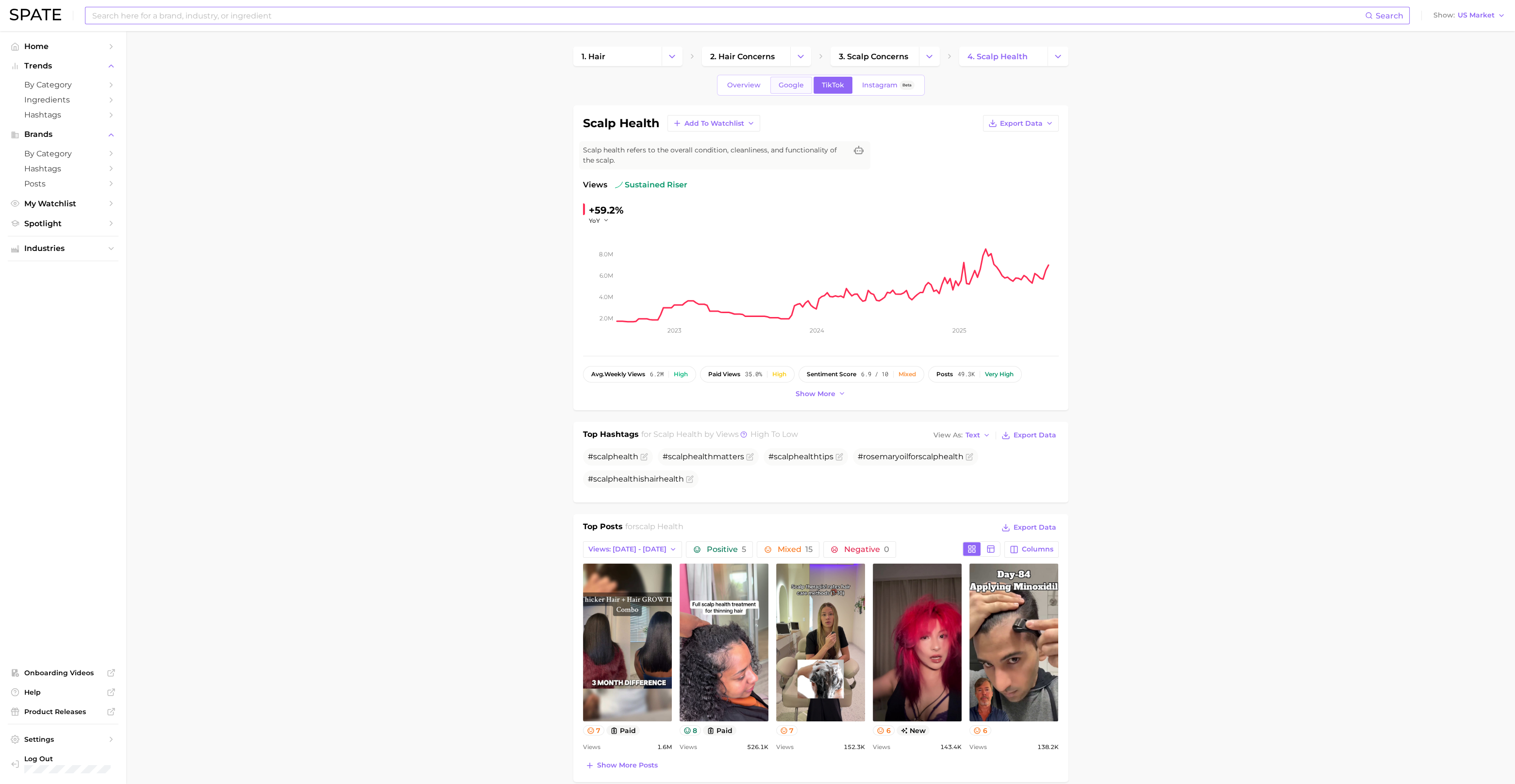
click at [788, 91] on link "Google" at bounding box center [791, 85] width 42 height 17
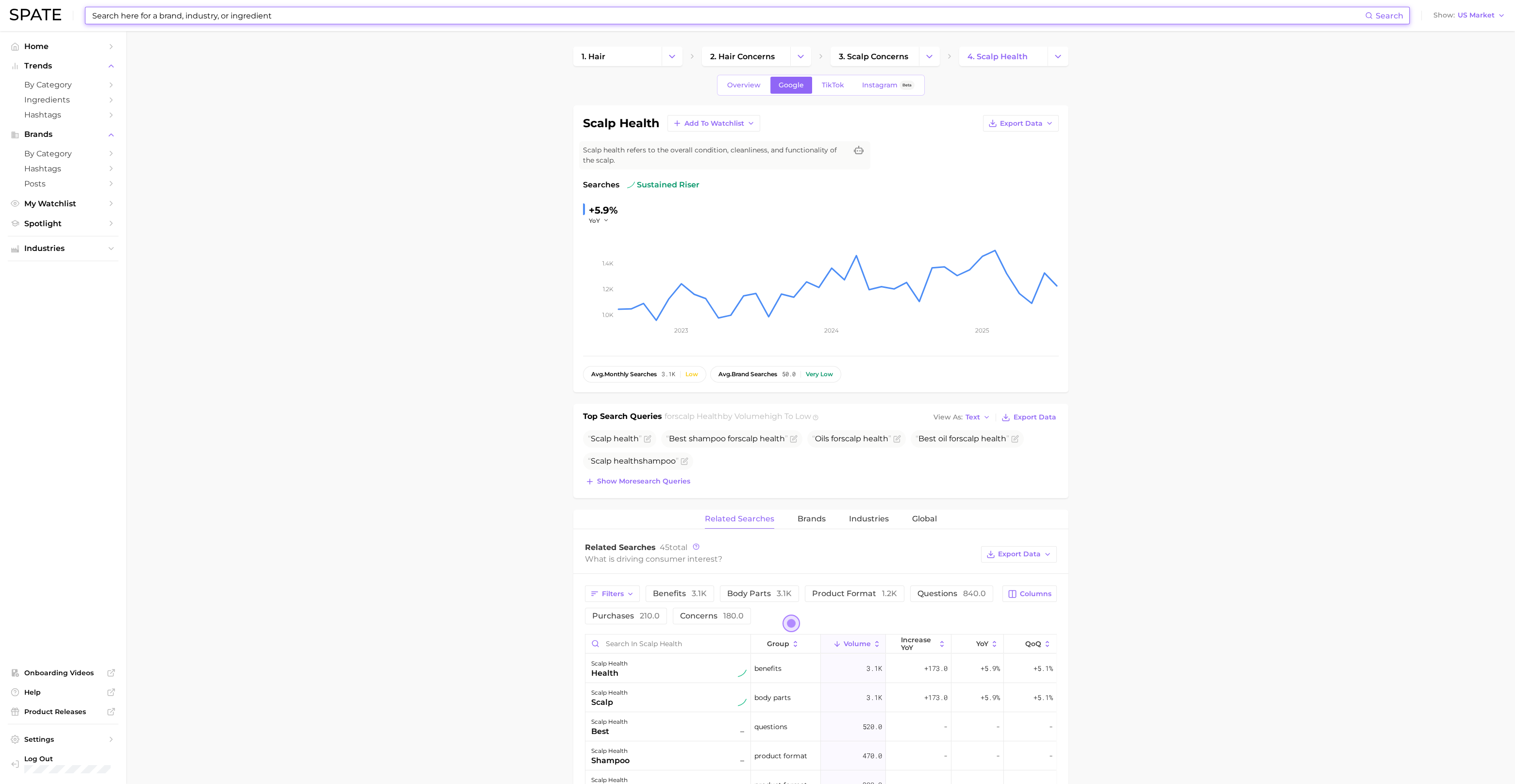
click at [281, 14] on input at bounding box center [728, 15] width 1274 height 17
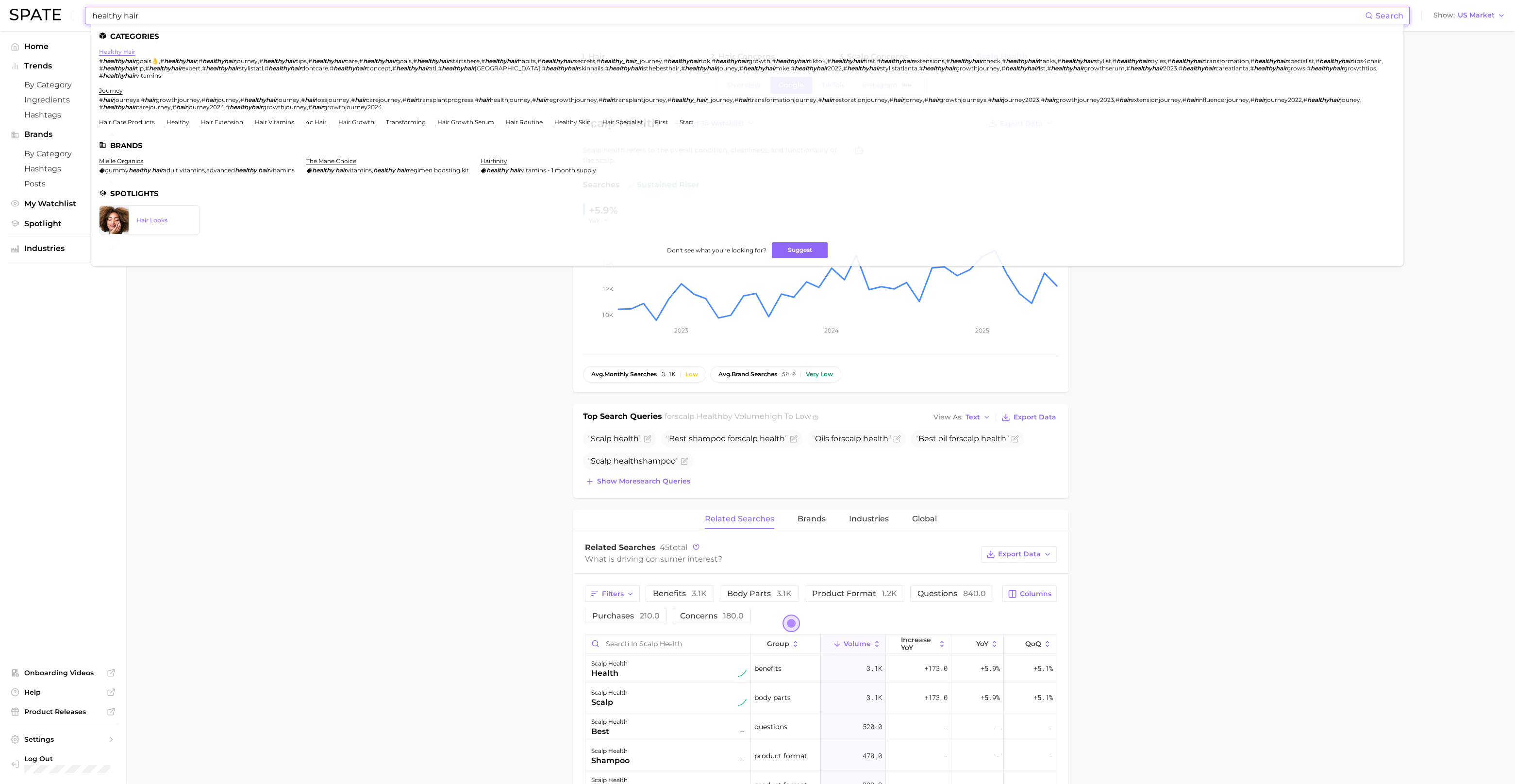
type input "healthy hair"
click at [125, 52] on link "healthy hair" at bounding box center [117, 51] width 37 height 7
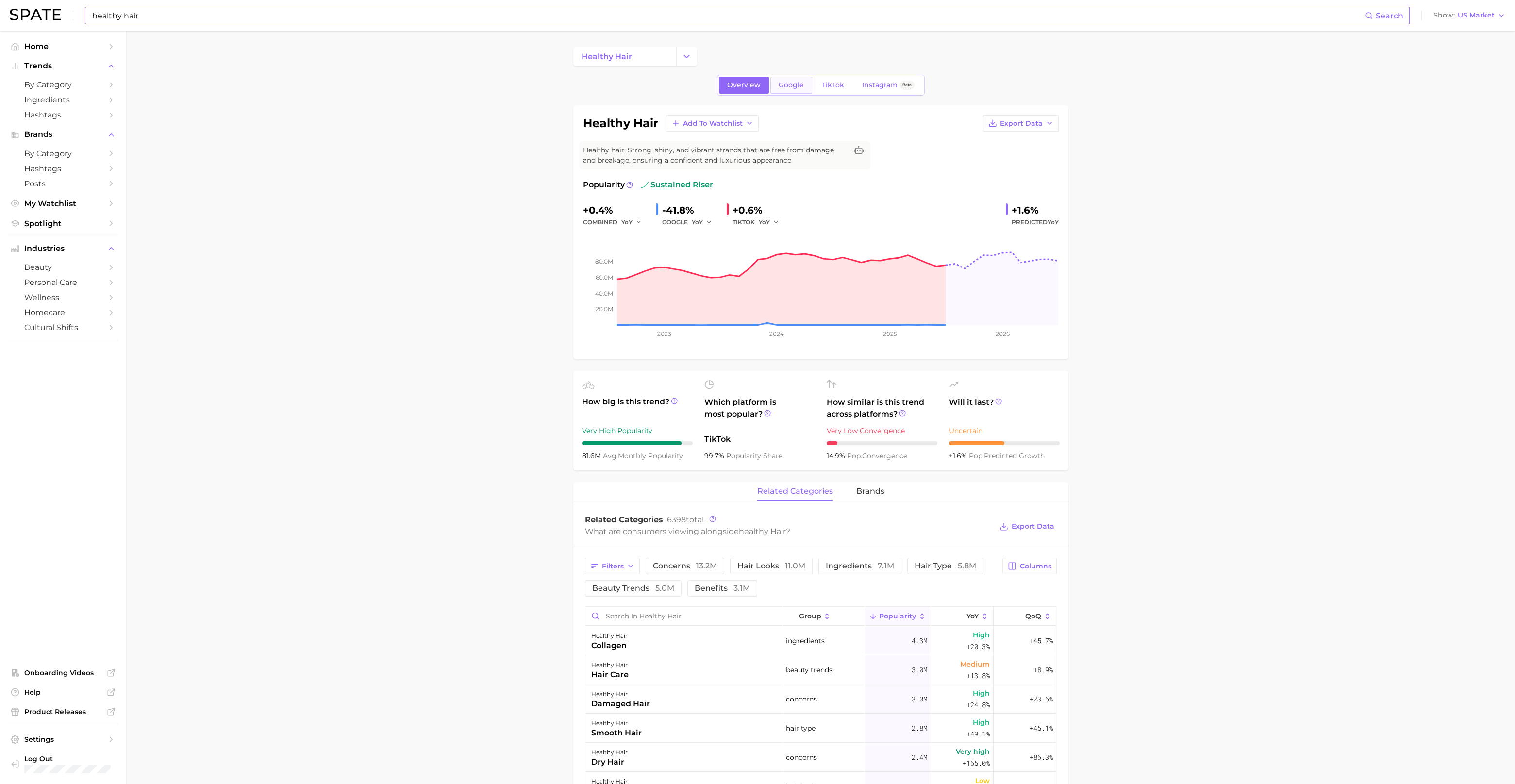
click at [794, 91] on link "Google" at bounding box center [791, 85] width 42 height 17
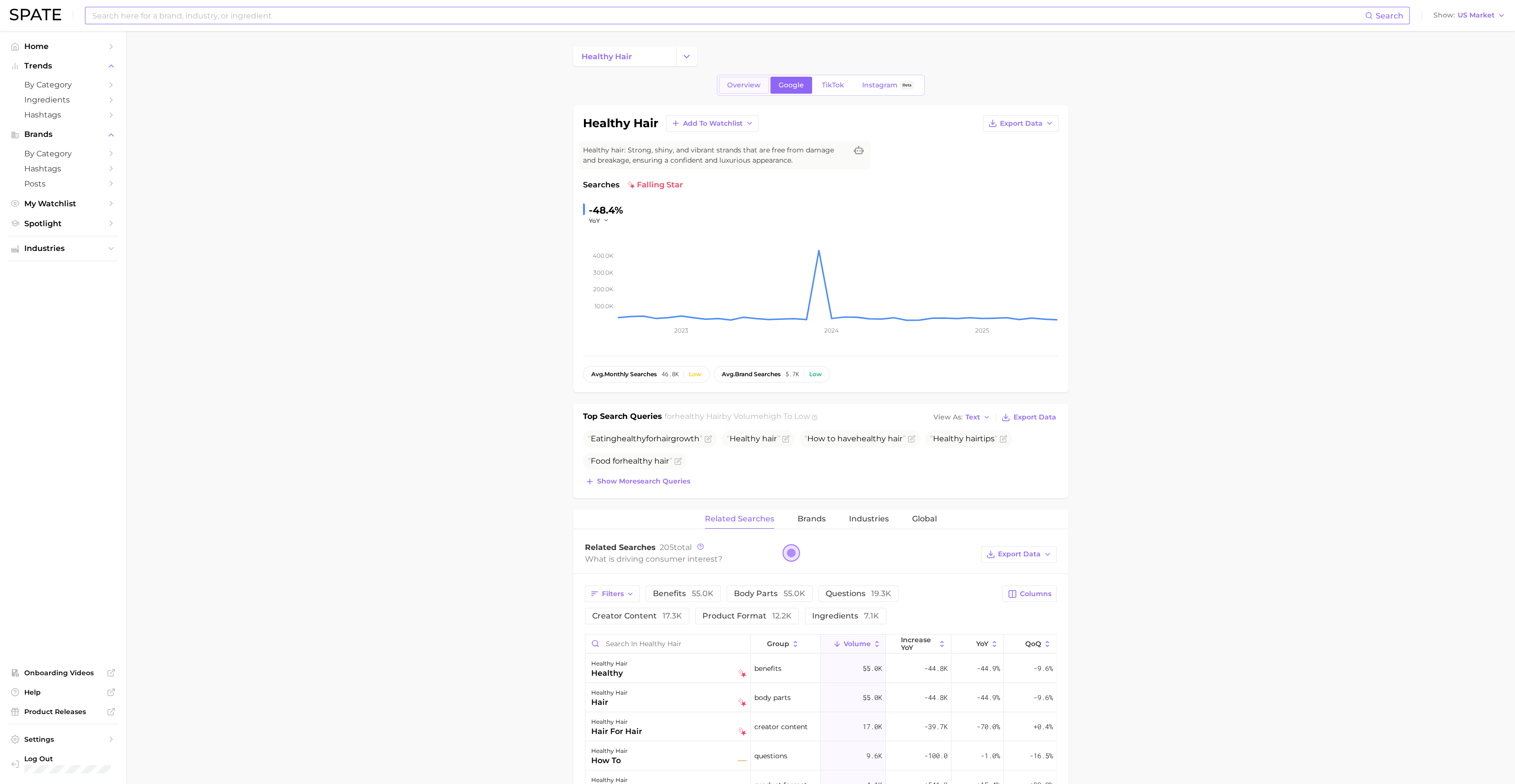
click at [756, 88] on span "Overview" at bounding box center [744, 85] width 34 height 8
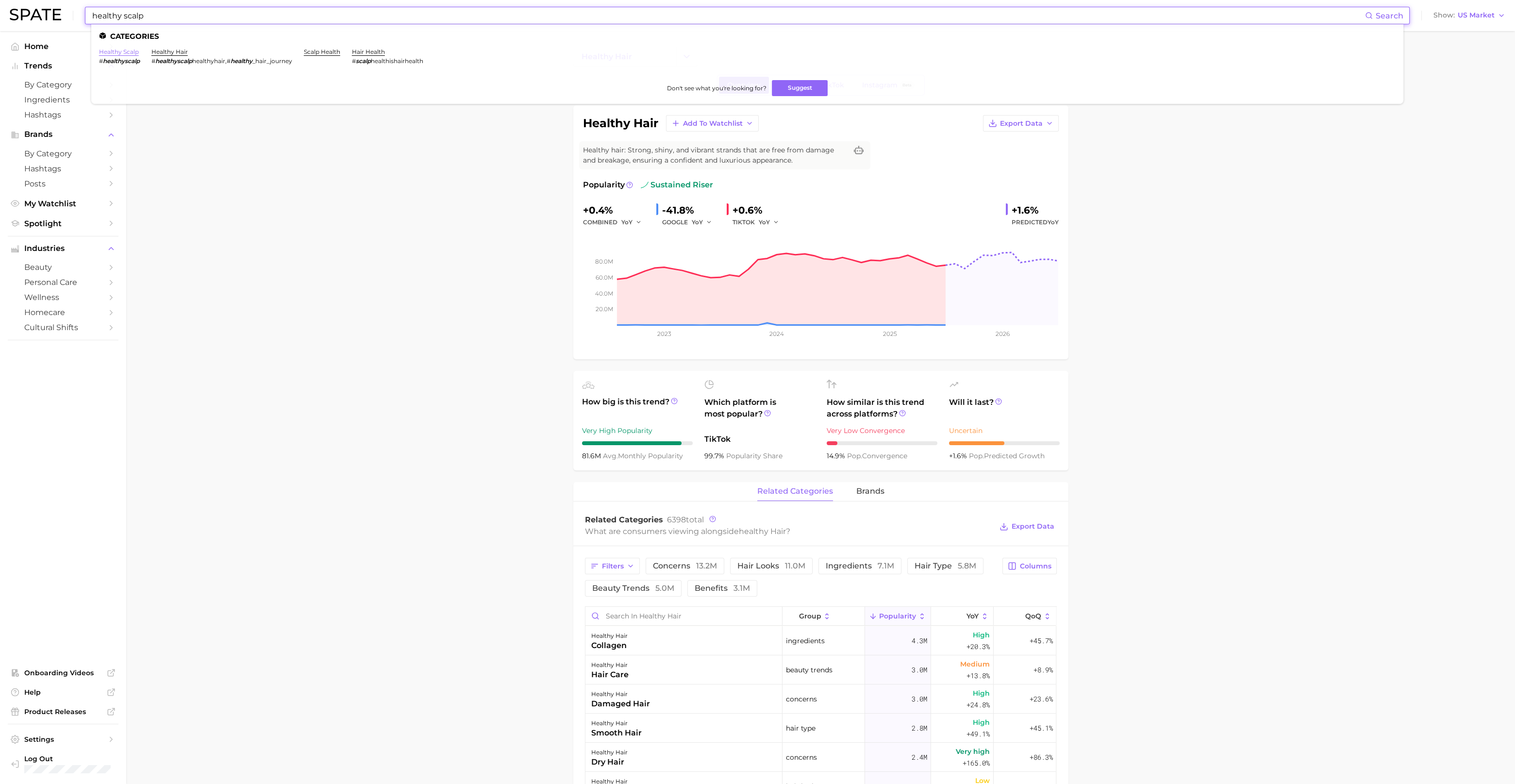
type input "healthy scalp"
click at [128, 54] on link "healthy scalp" at bounding box center [118, 51] width 40 height 7
